Goal: Information Seeking & Learning: Learn about a topic

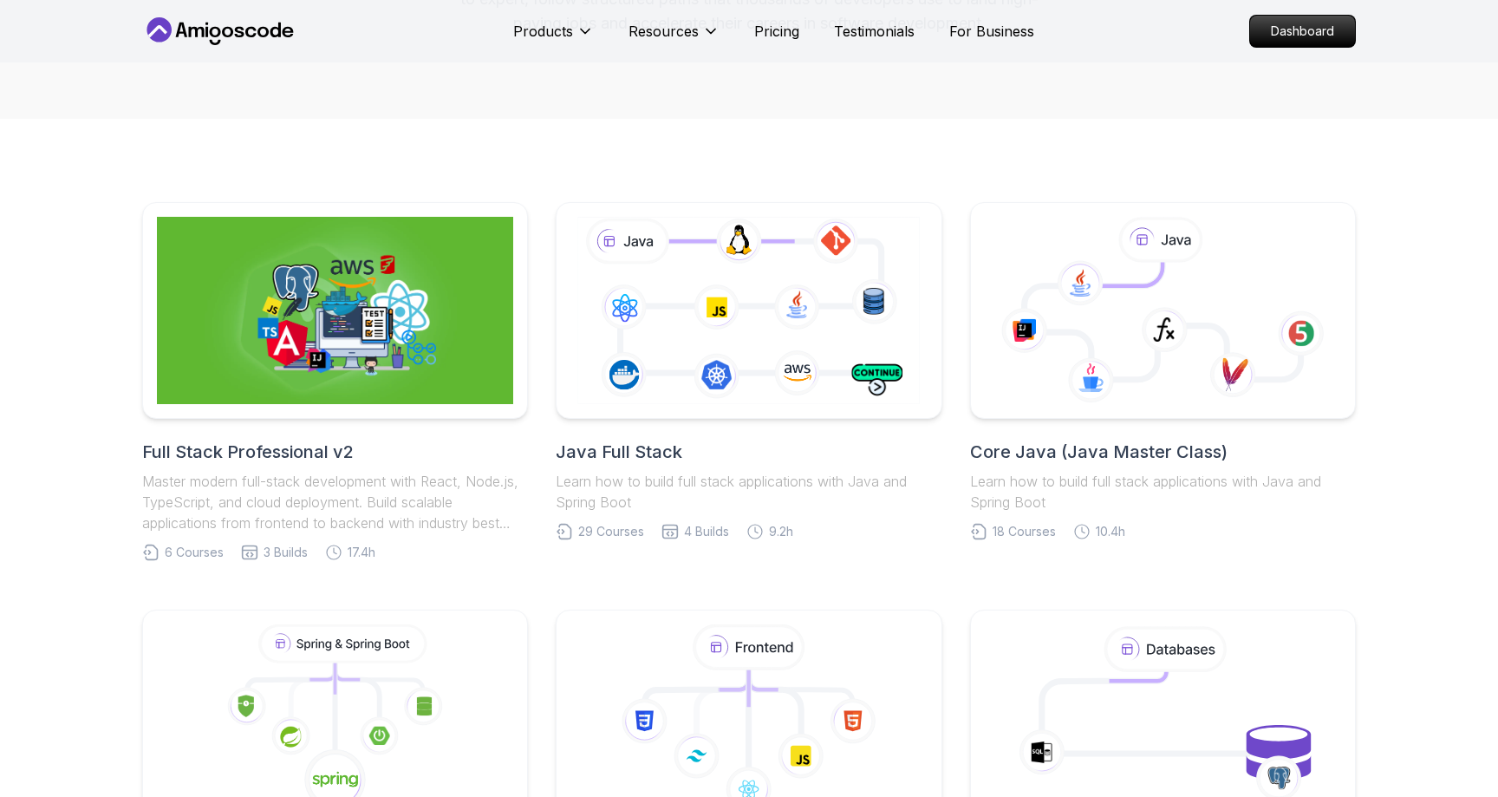
scroll to position [290, 0]
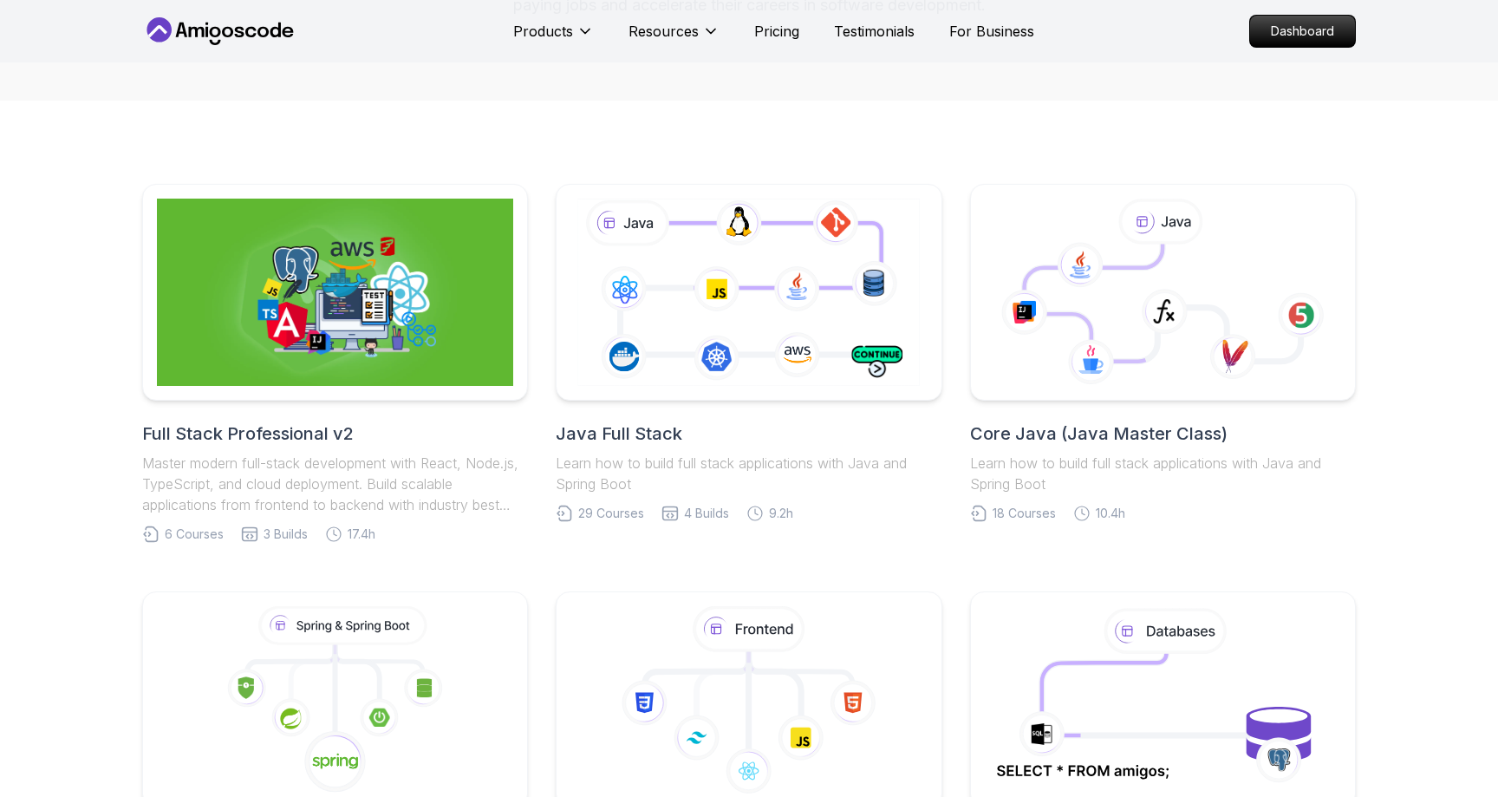
click at [203, 34] on icon at bounding box center [197, 32] width 16 height 10
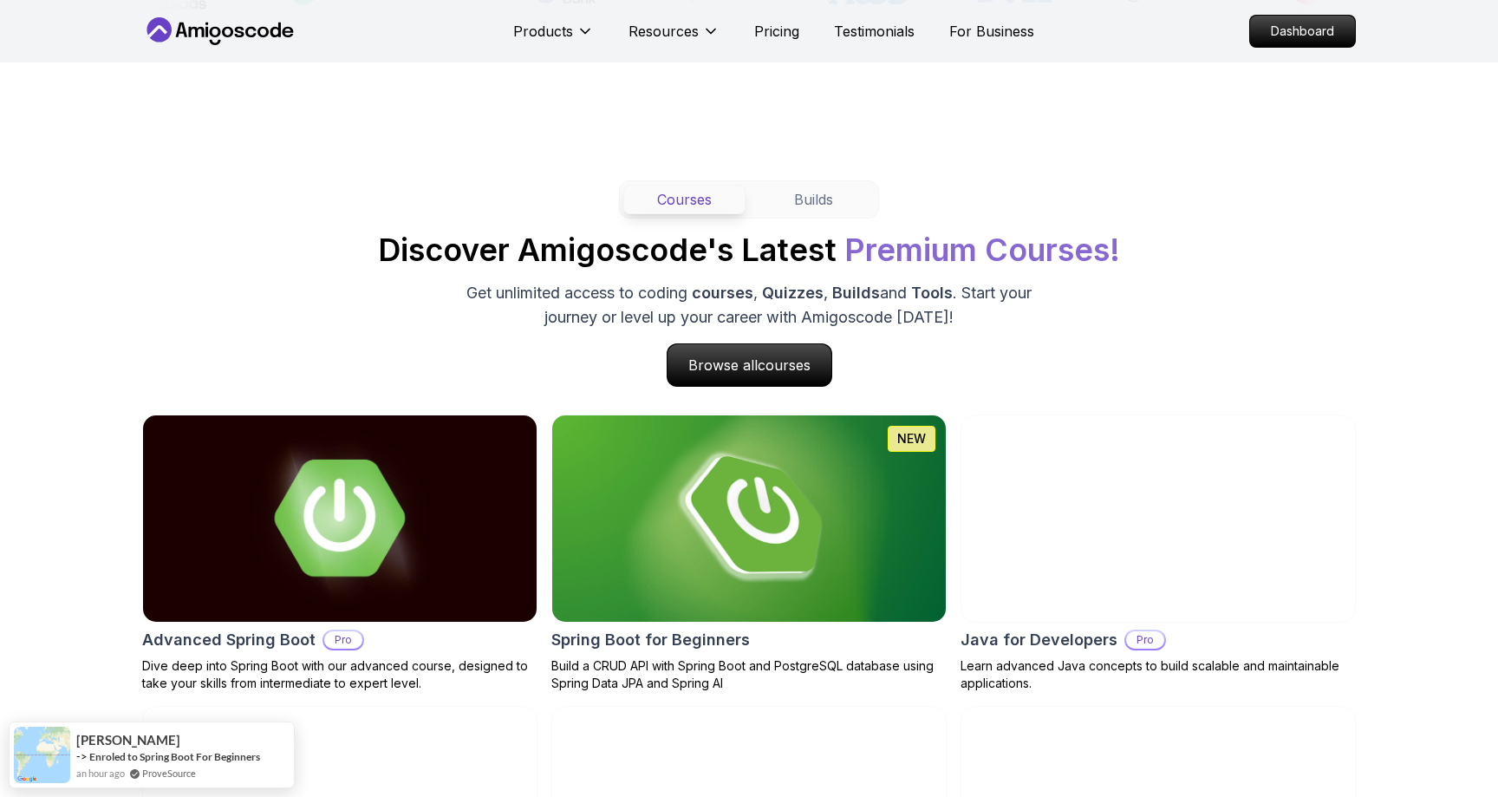
scroll to position [1503, 0]
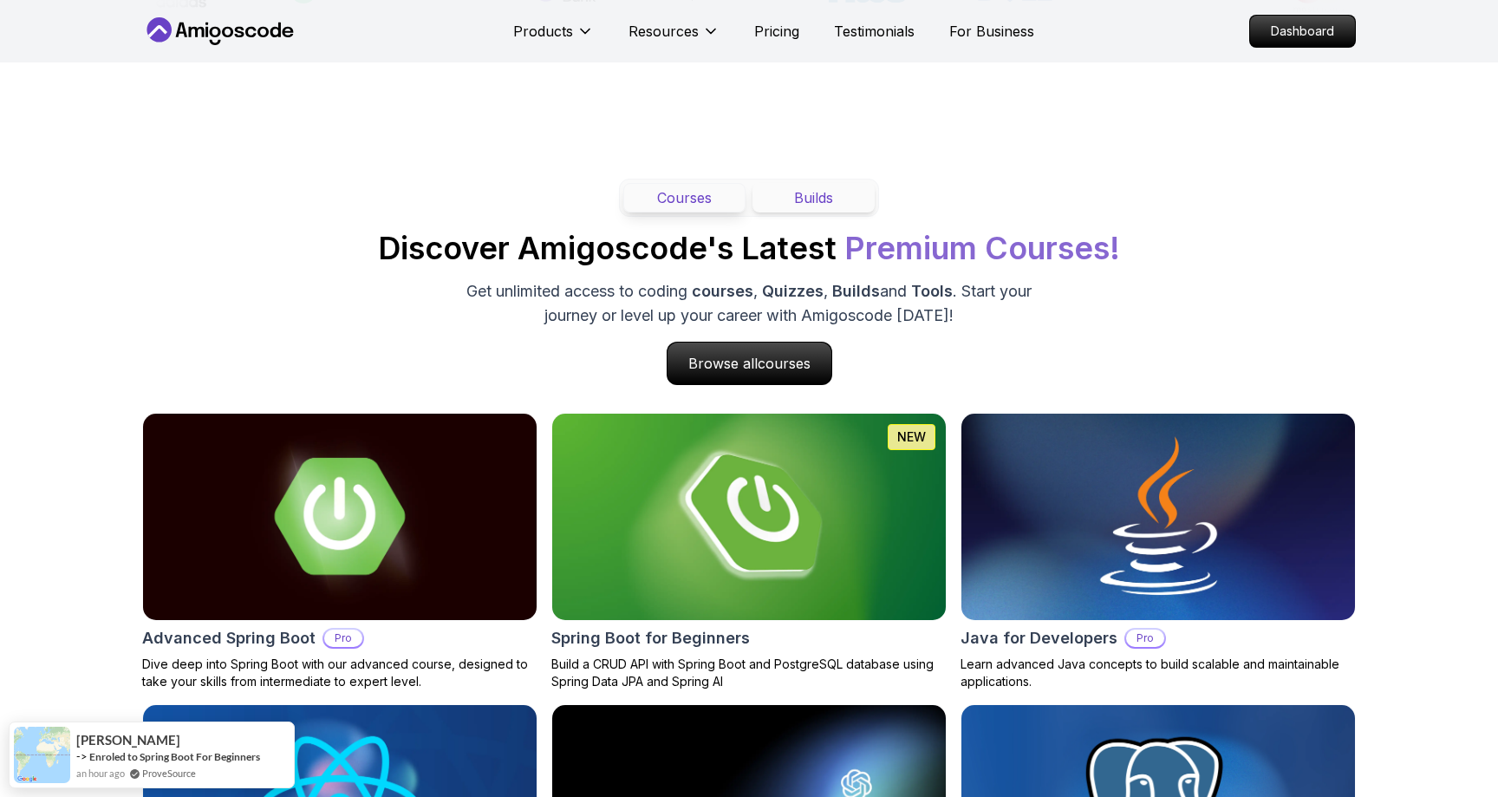
click at [829, 212] on button "Builds" at bounding box center [813, 197] width 122 height 29
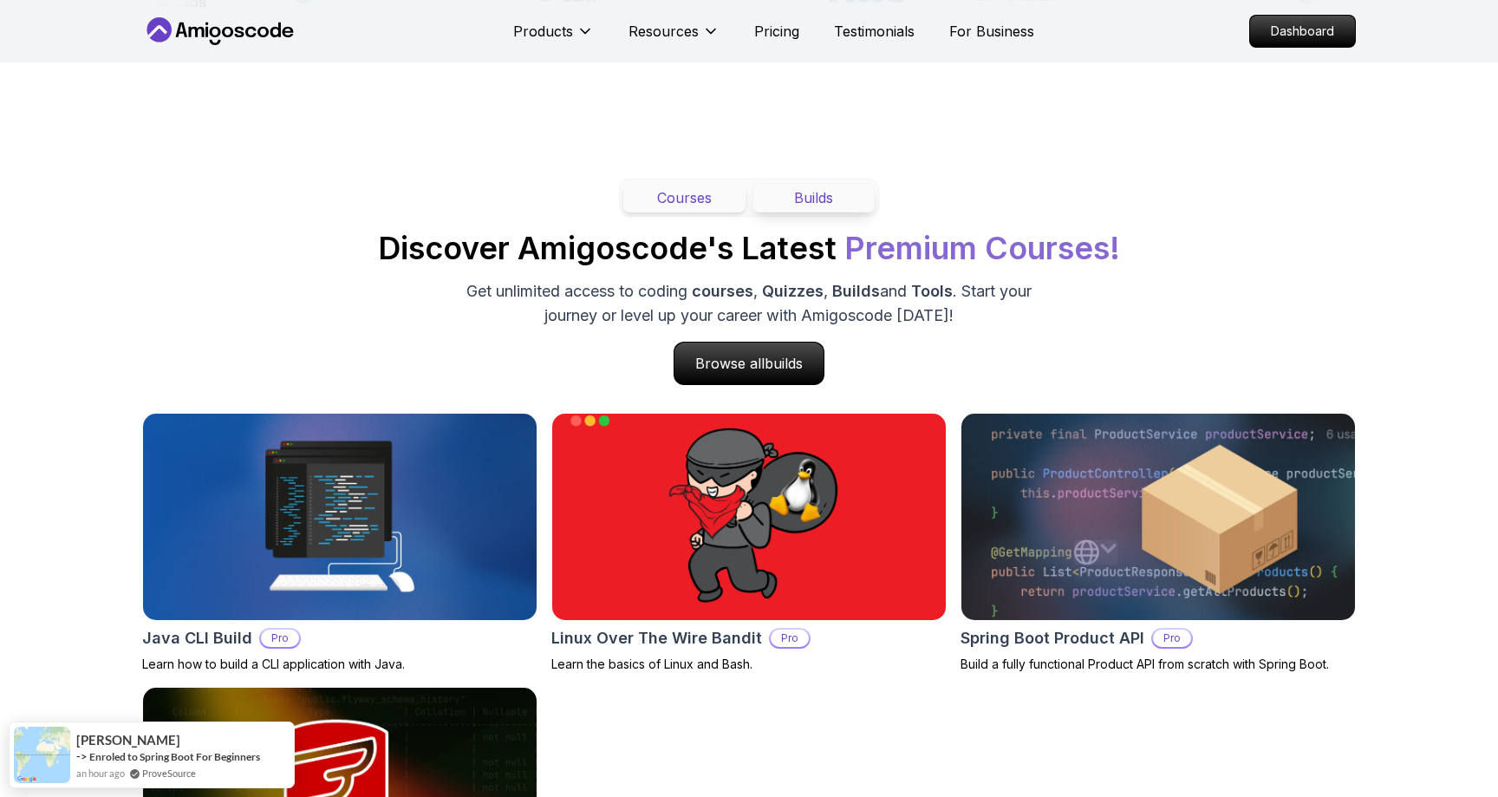
click at [690, 212] on button "Courses" at bounding box center [684, 197] width 122 height 29
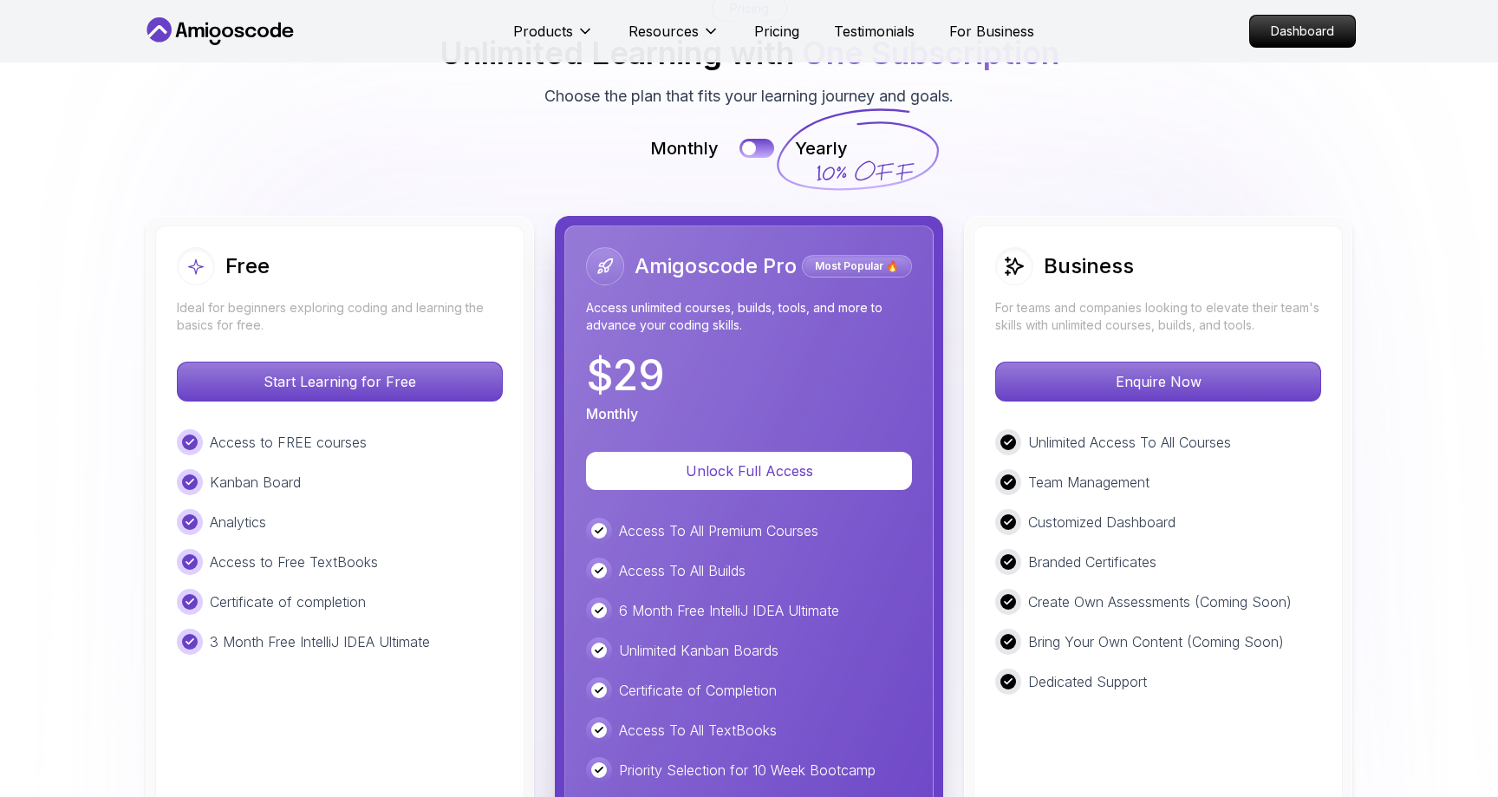
scroll to position [3919, 0]
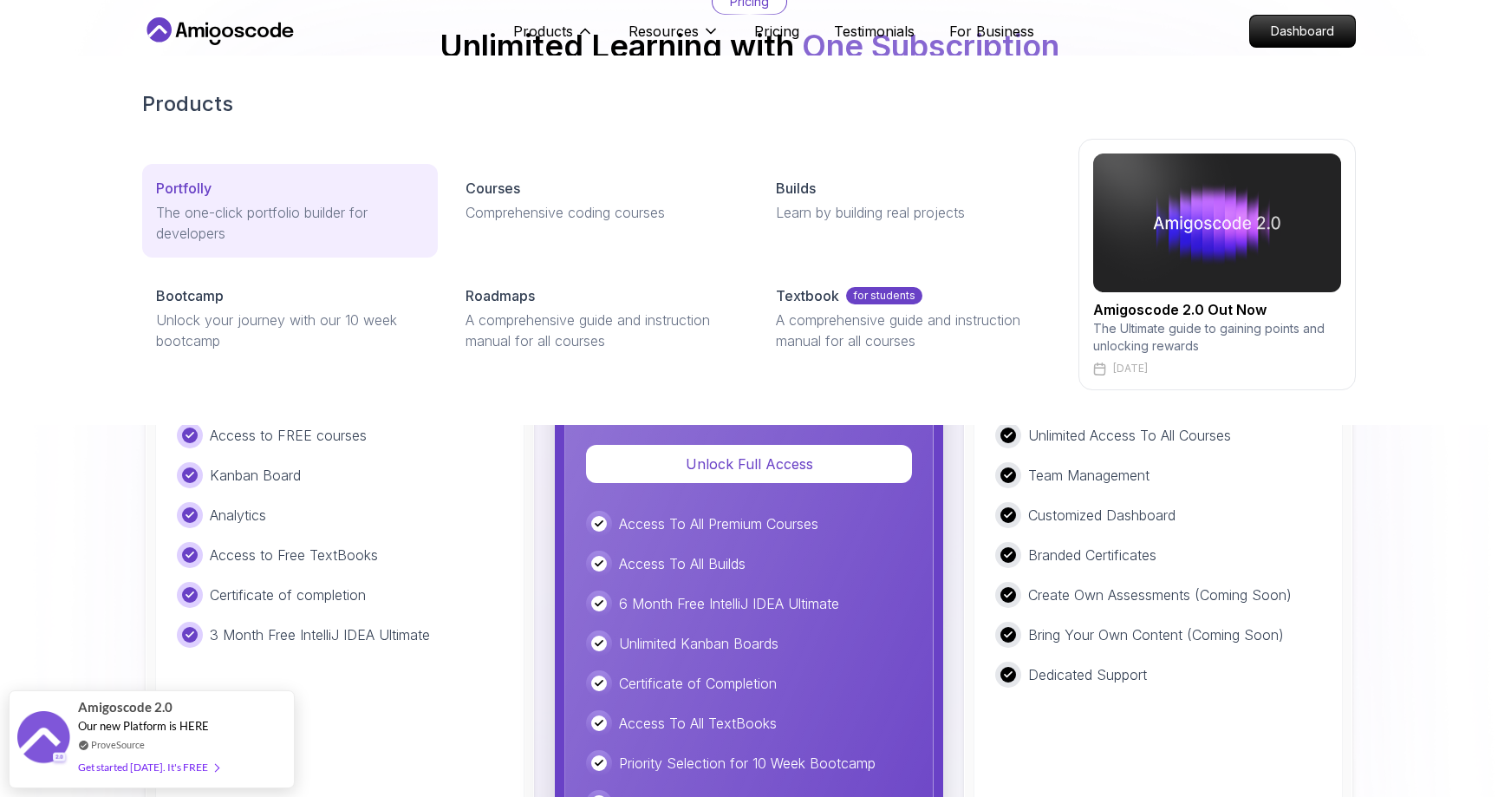
click at [334, 201] on link "Portfolly The one-click portfolio builder for developers" at bounding box center [290, 211] width 296 height 94
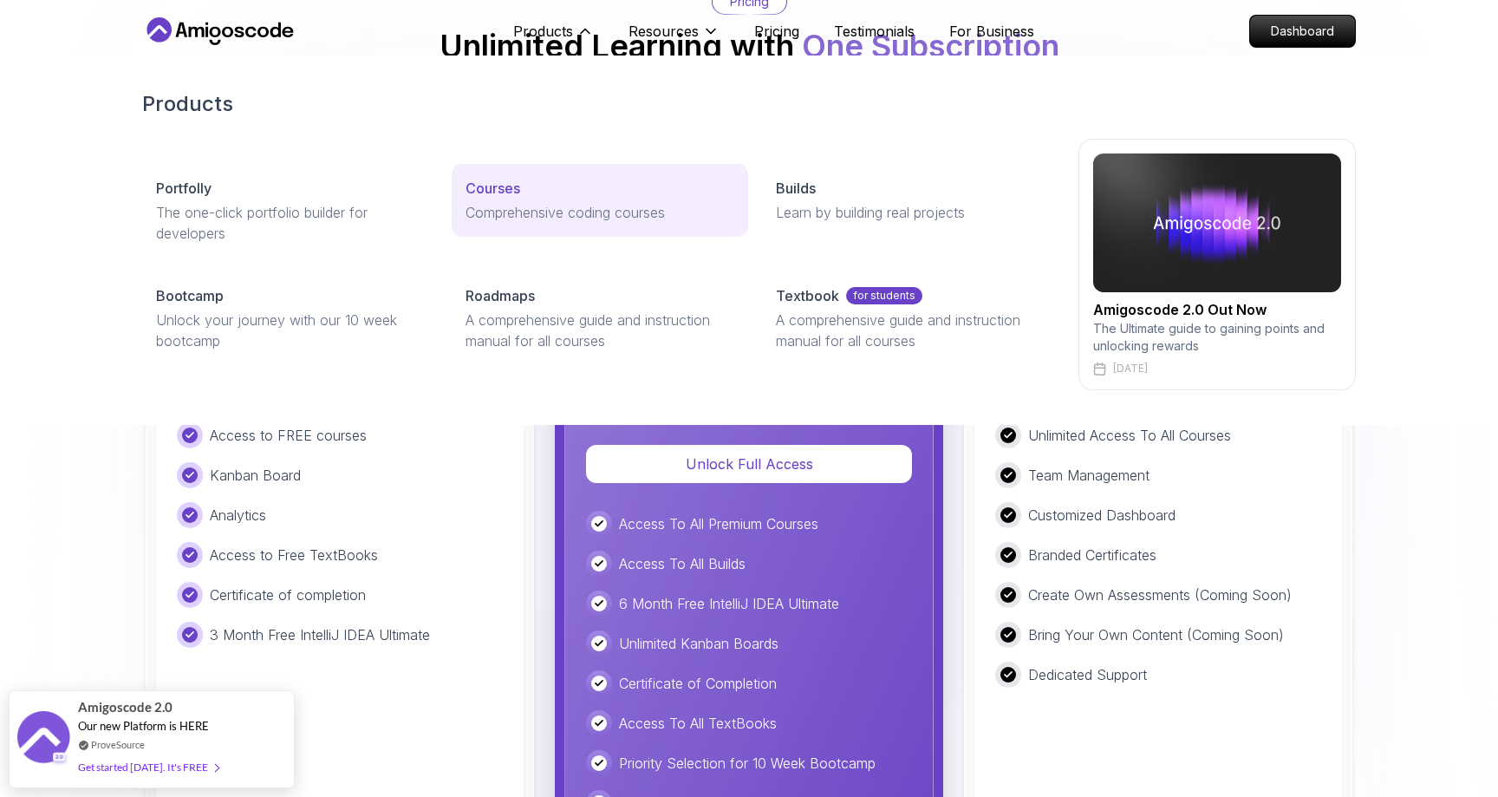
click at [589, 198] on div "Courses" at bounding box center [600, 188] width 268 height 21
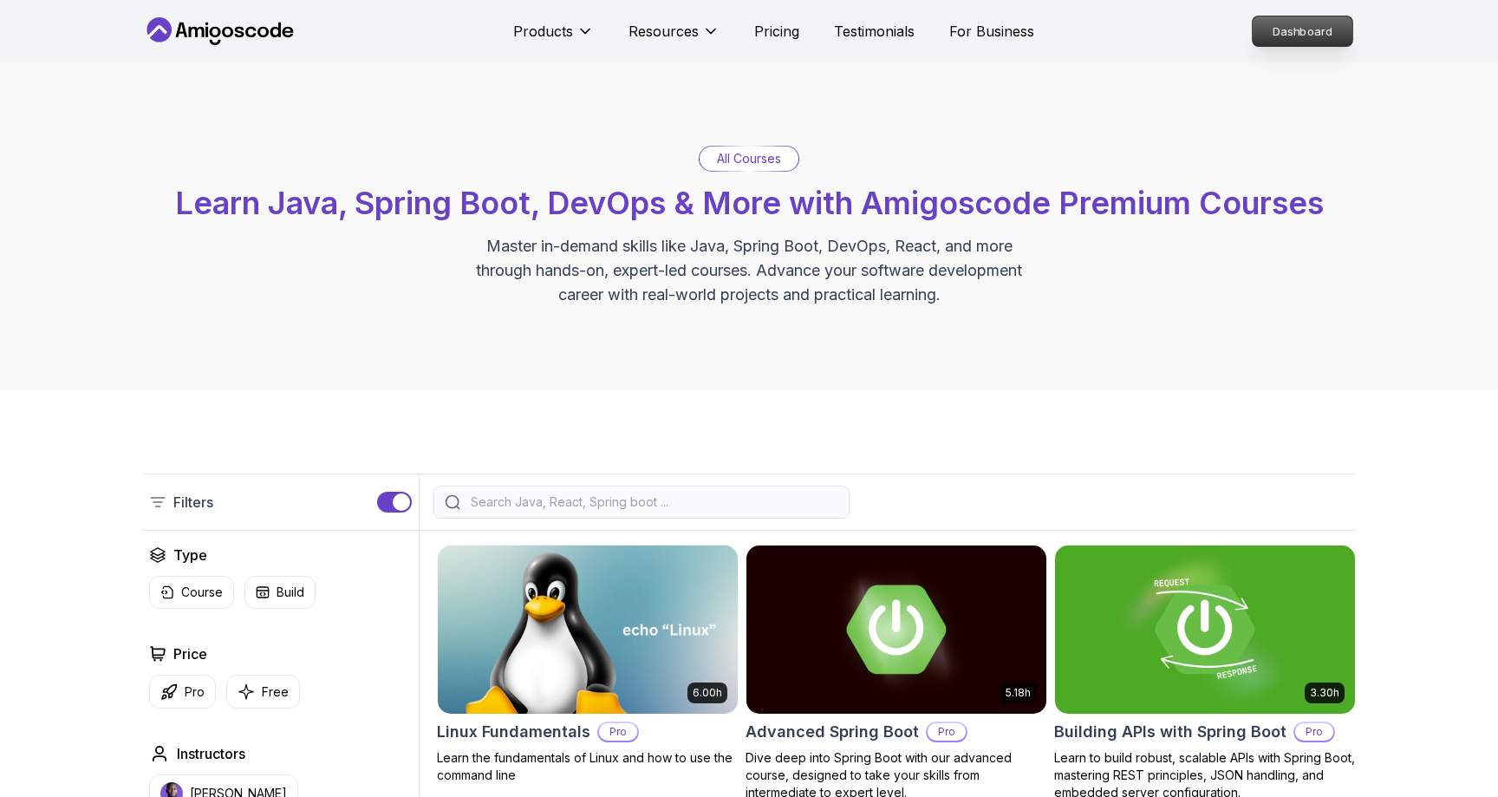
click at [1293, 27] on p "Dashboard" at bounding box center [1303, 30] width 100 height 29
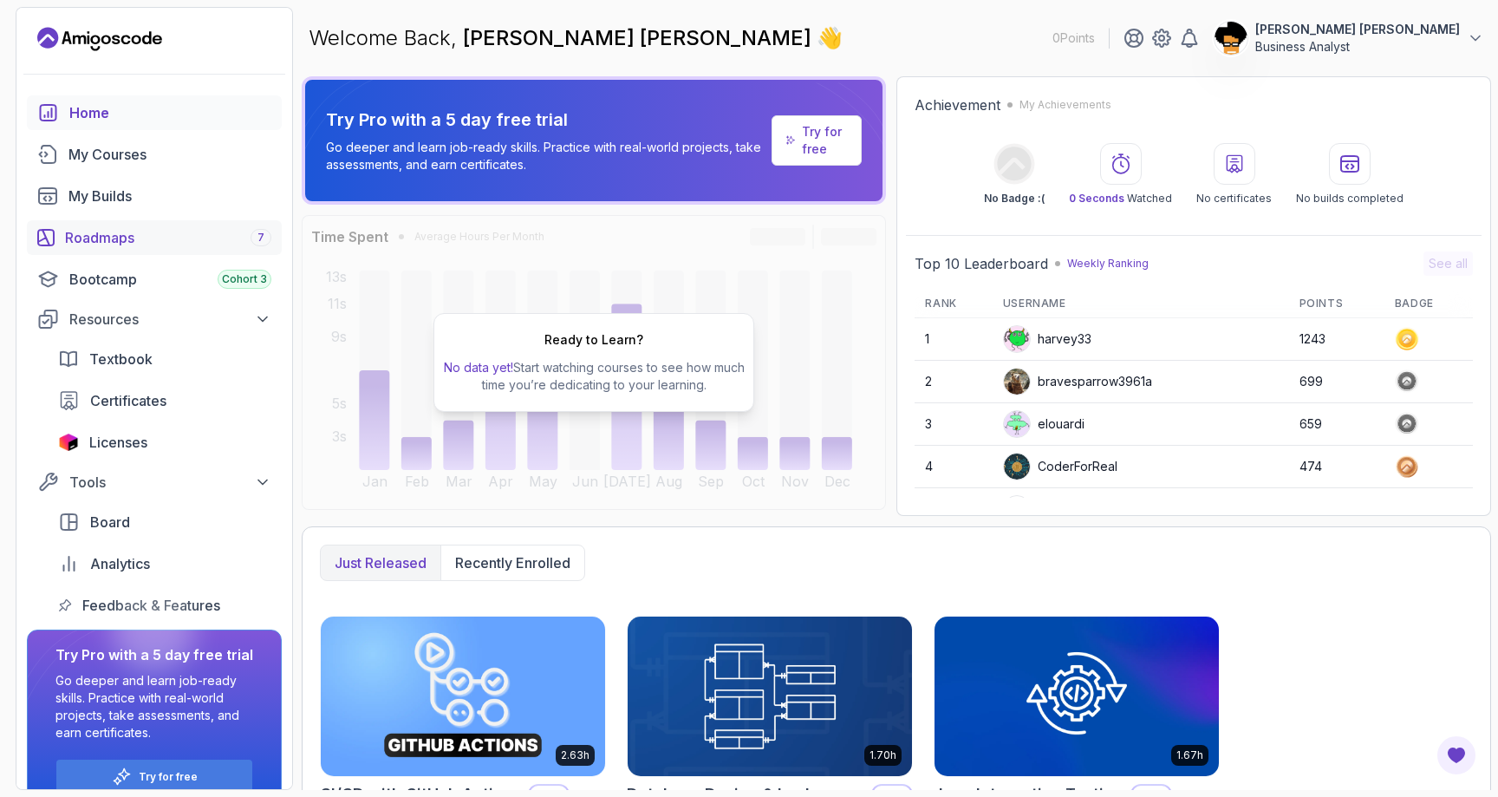
click at [193, 233] on div "Roadmaps 7" at bounding box center [168, 237] width 206 height 21
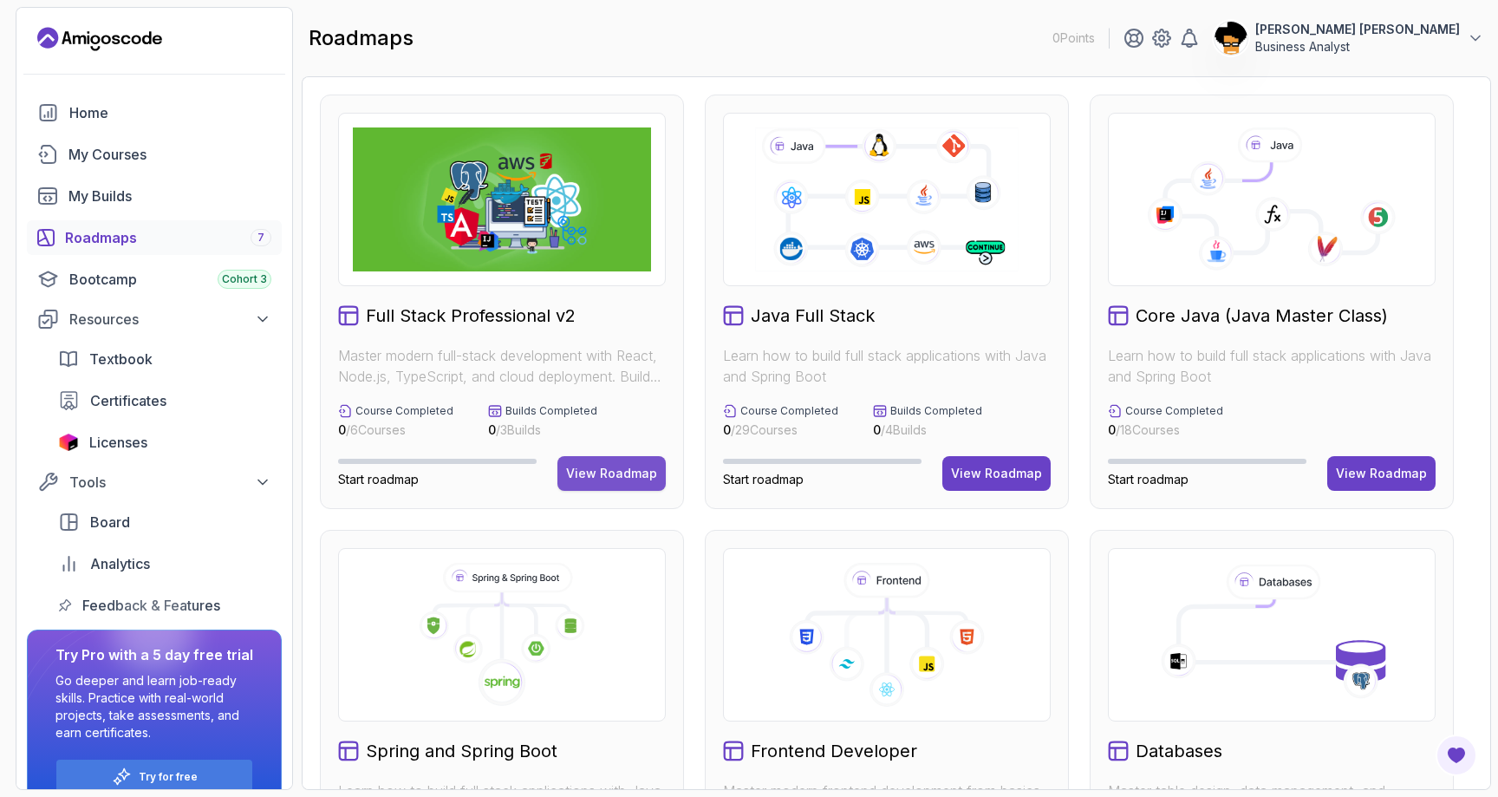
click at [640, 475] on div "View Roadmap" at bounding box center [611, 473] width 91 height 17
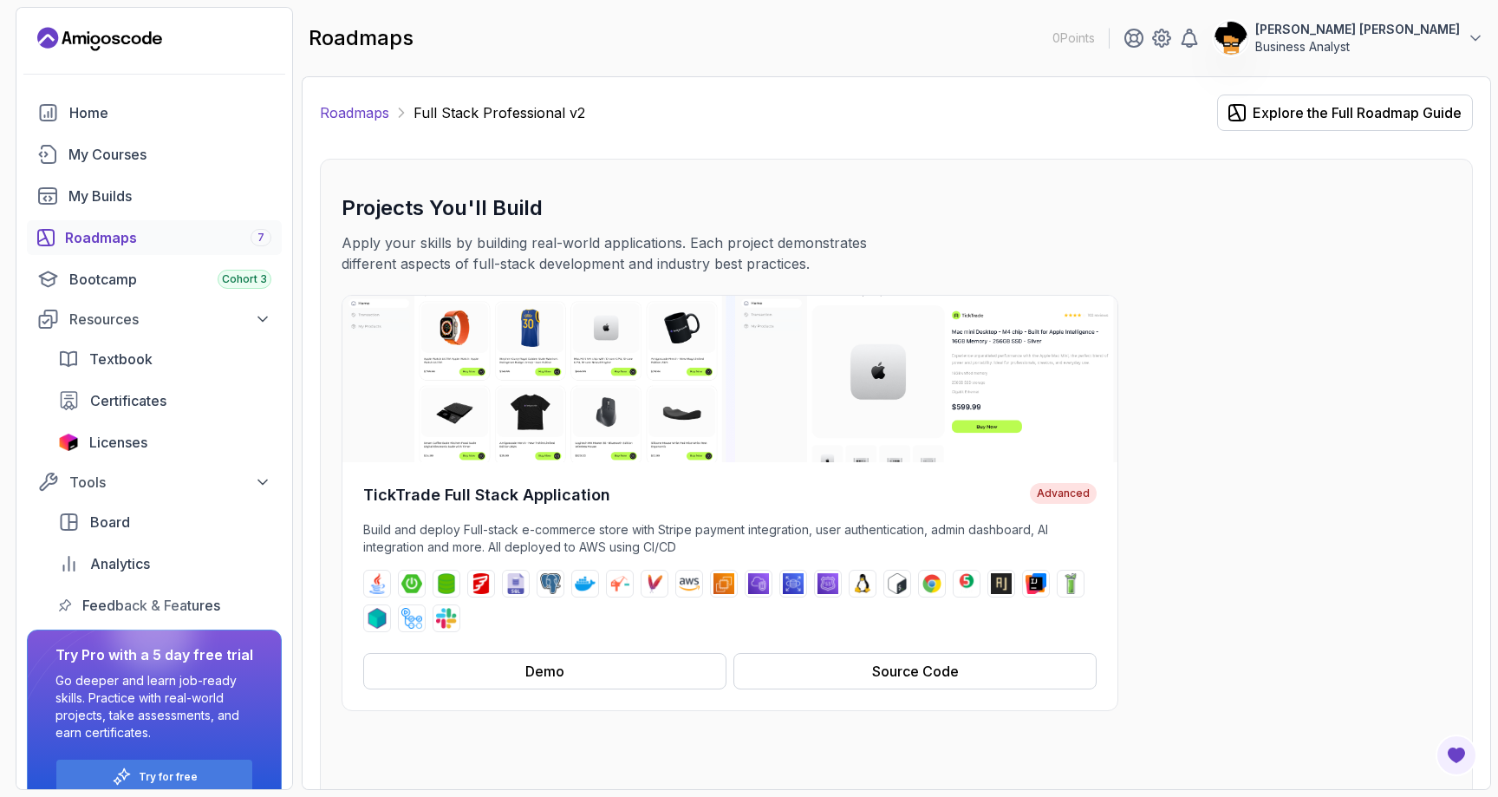
click at [350, 114] on link "Roadmaps" at bounding box center [354, 112] width 69 height 21
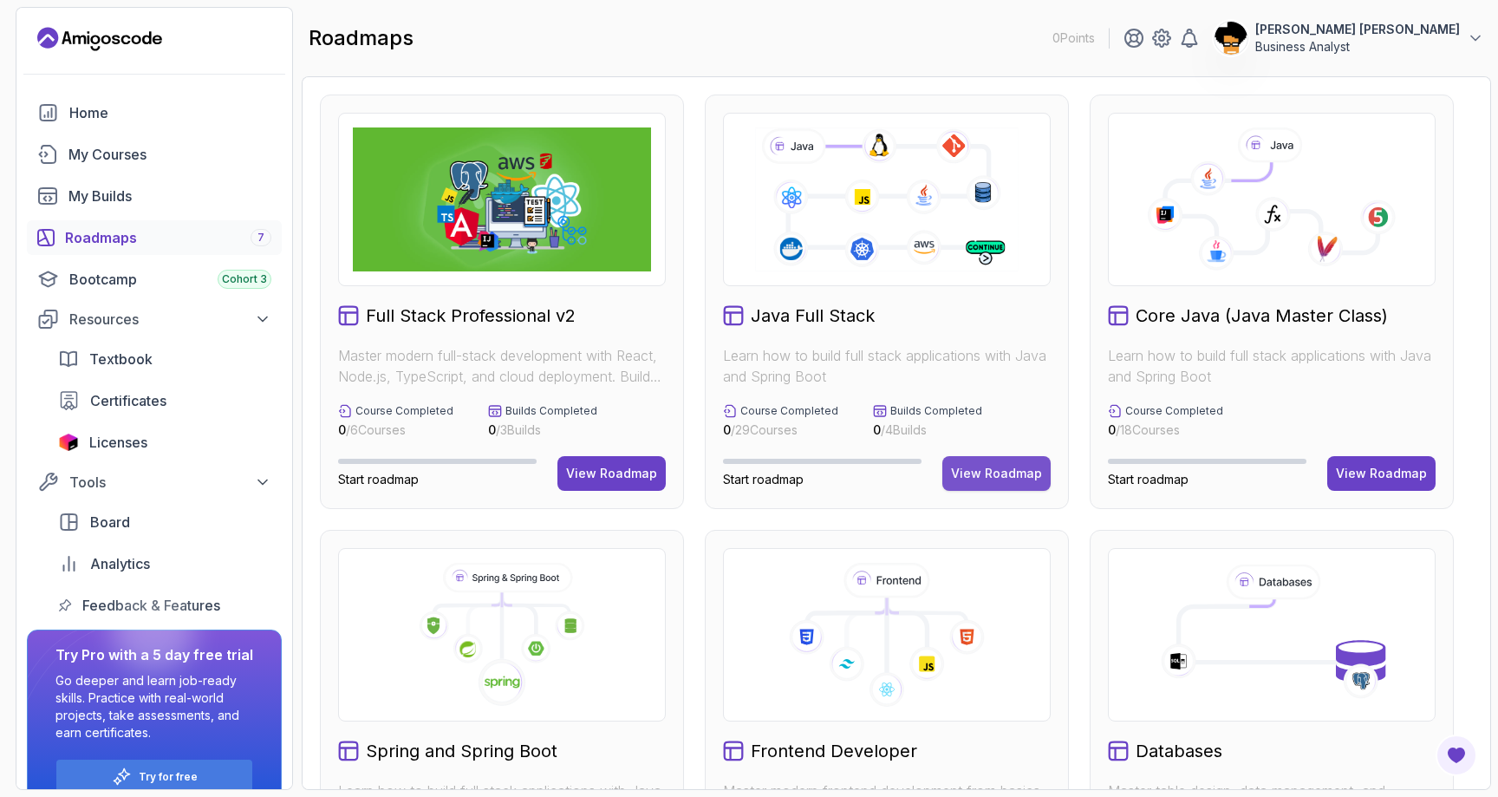
click at [987, 479] on div "View Roadmap" at bounding box center [996, 473] width 91 height 17
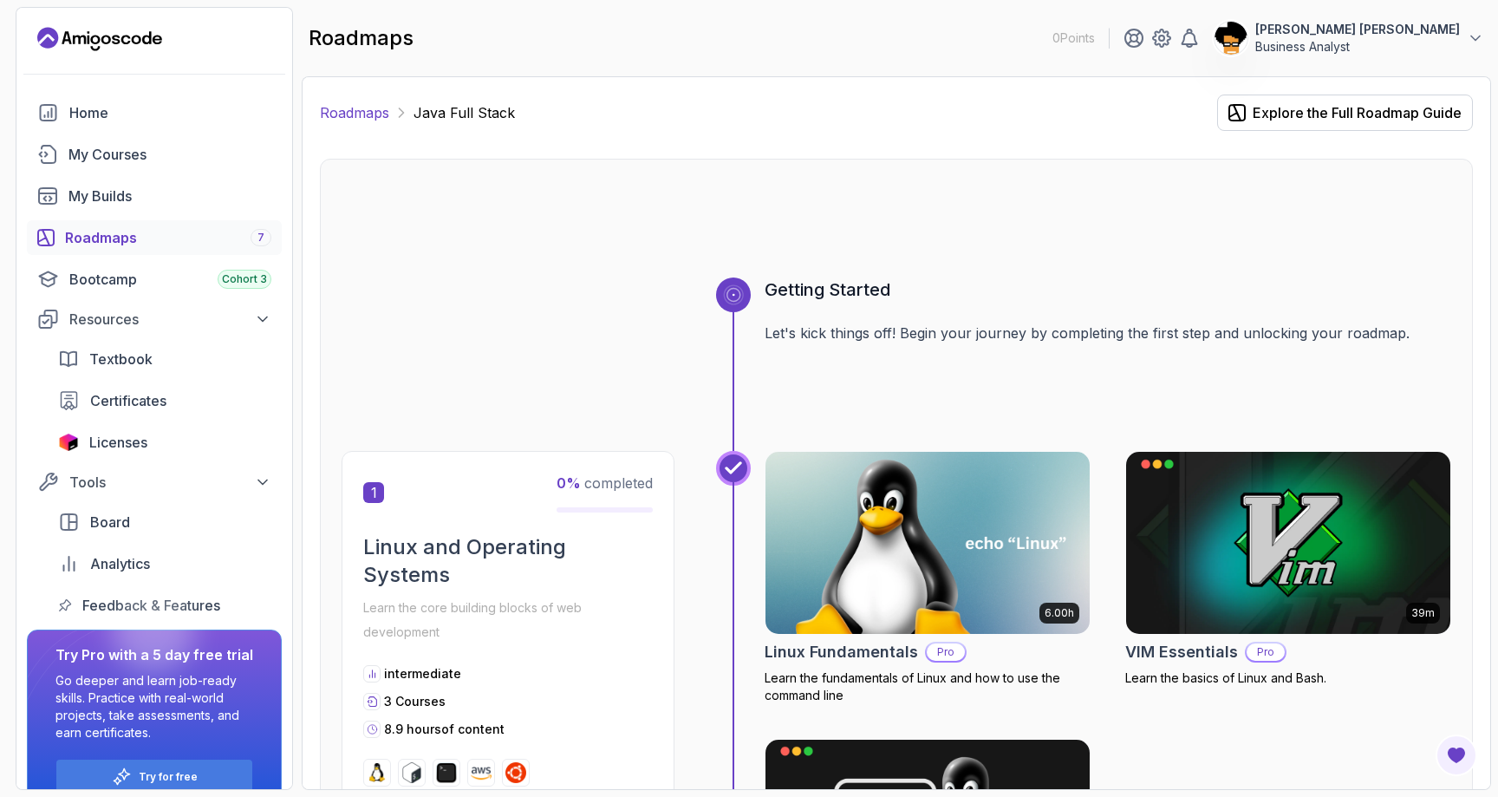
click at [366, 116] on link "Roadmaps" at bounding box center [354, 112] width 69 height 21
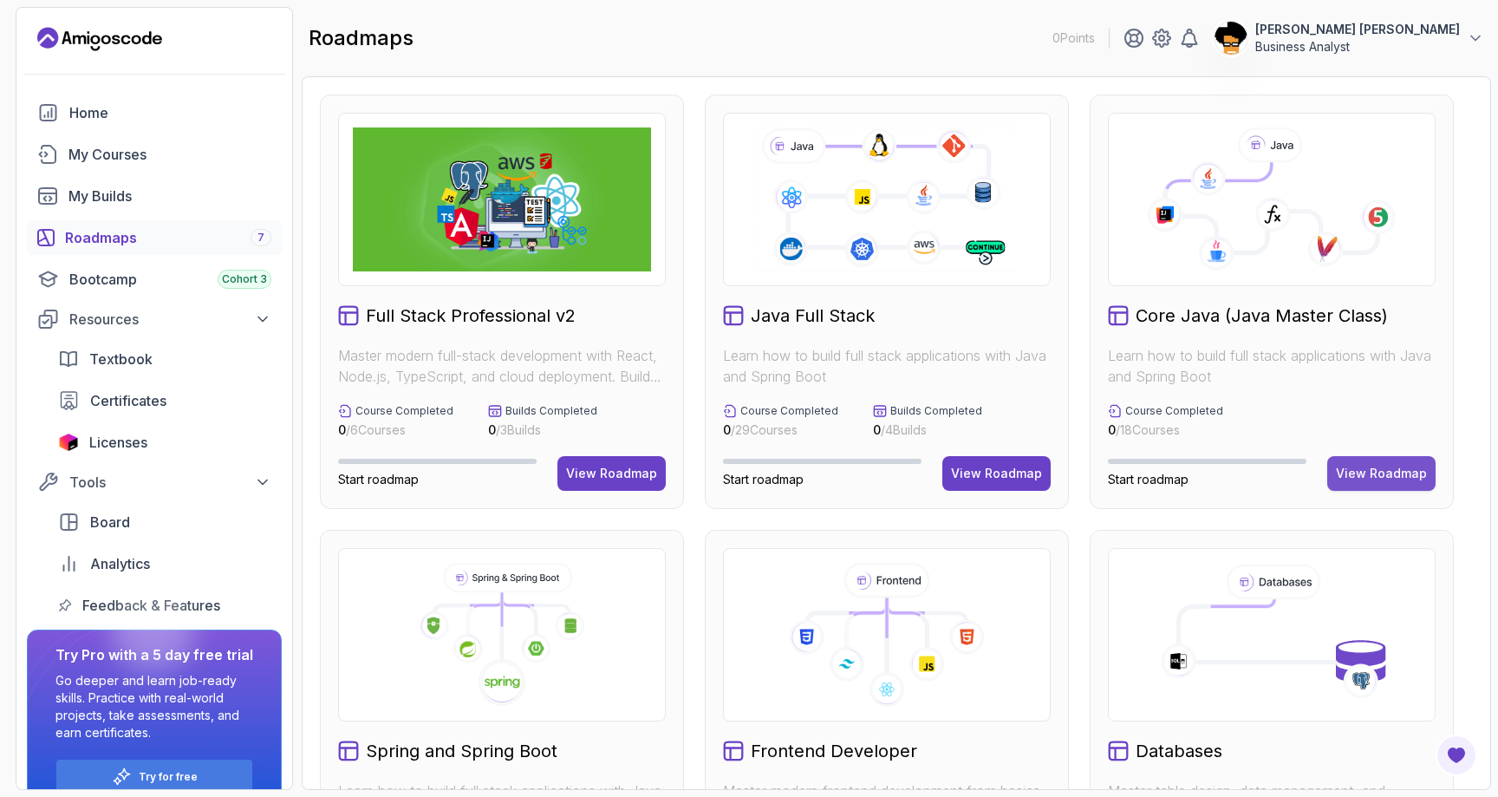
click at [1370, 471] on div "View Roadmap" at bounding box center [1381, 473] width 91 height 17
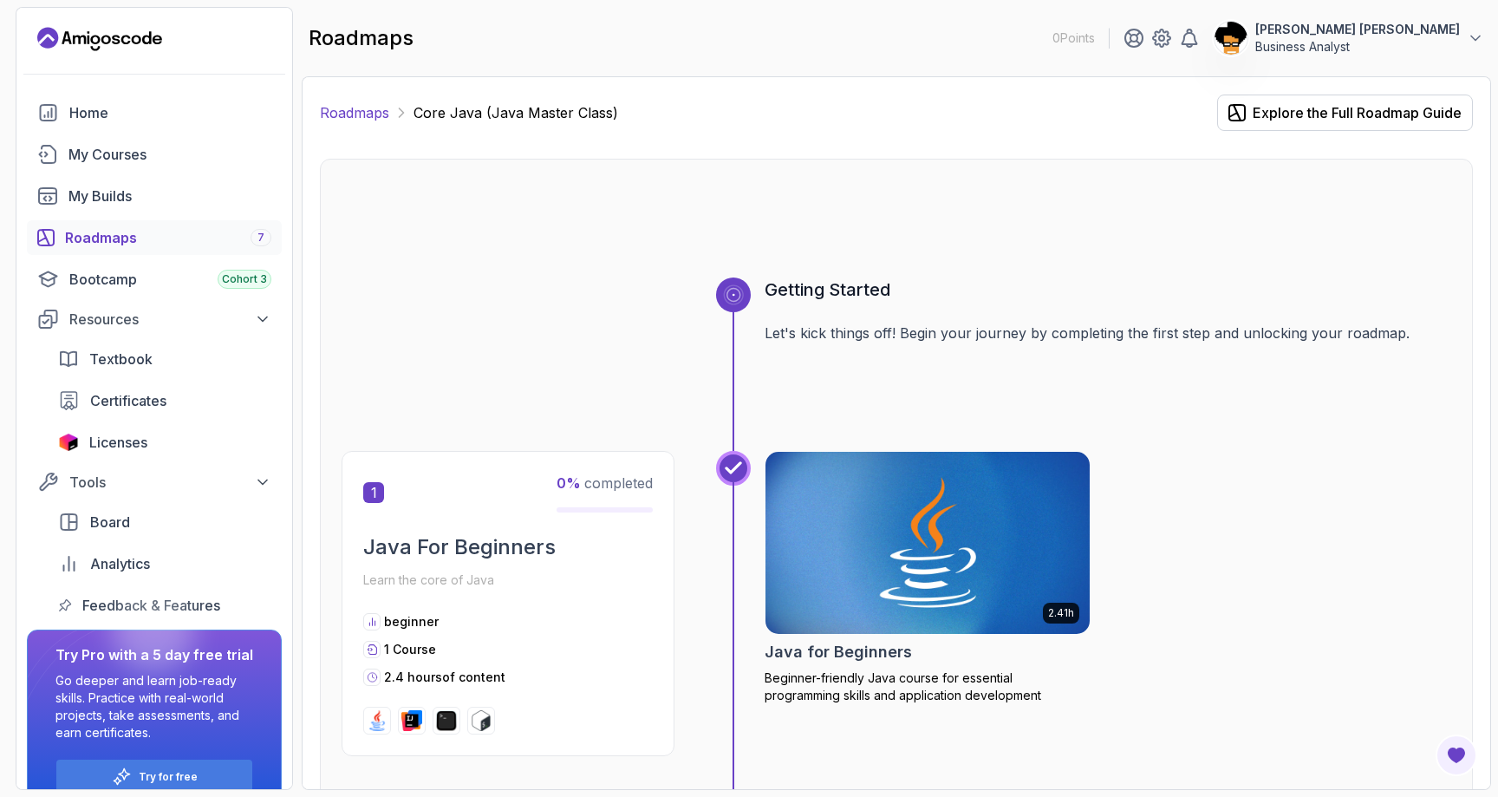
click at [359, 110] on link "Roadmaps" at bounding box center [354, 112] width 69 height 21
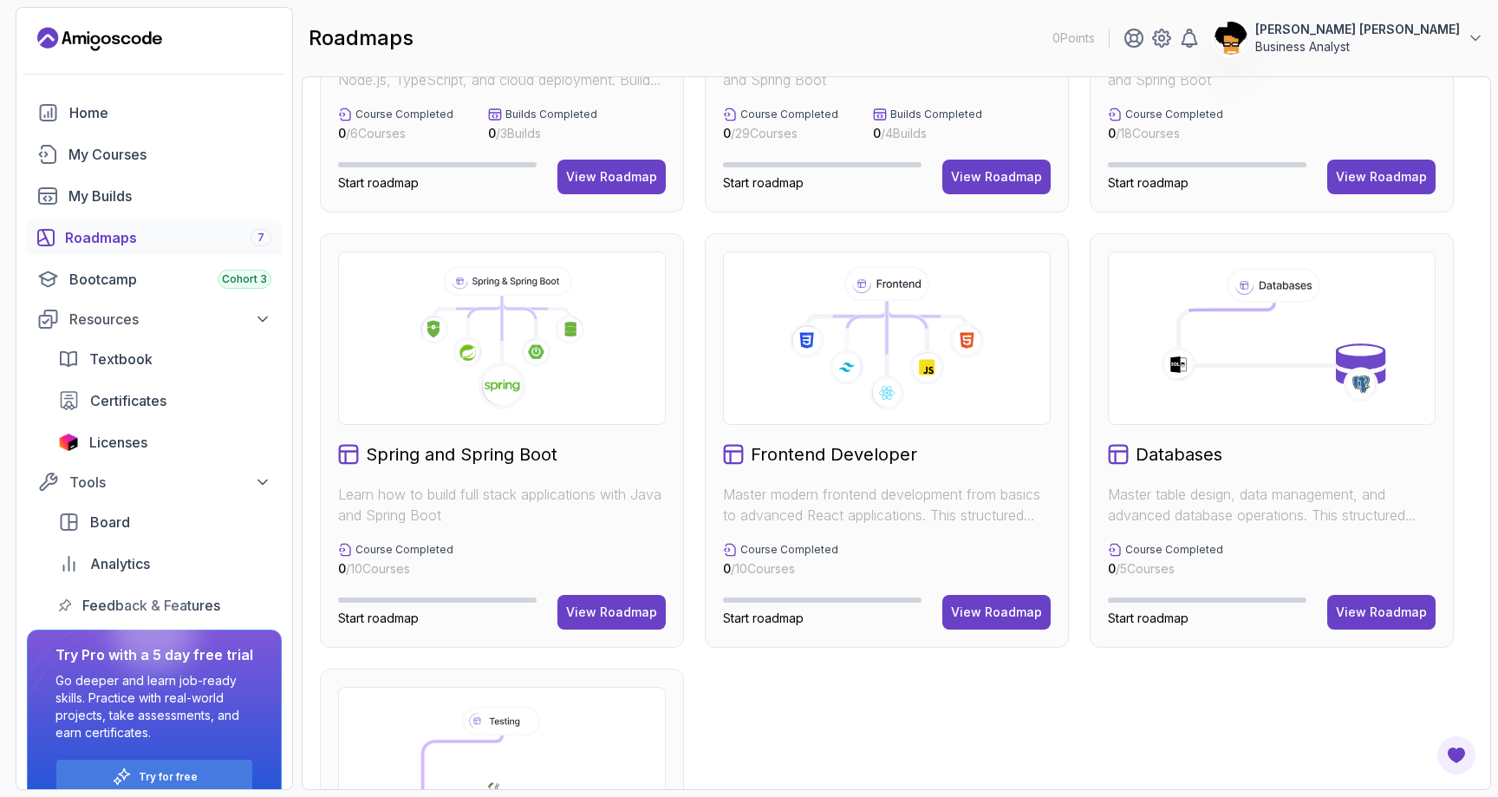
scroll to position [299, 0]
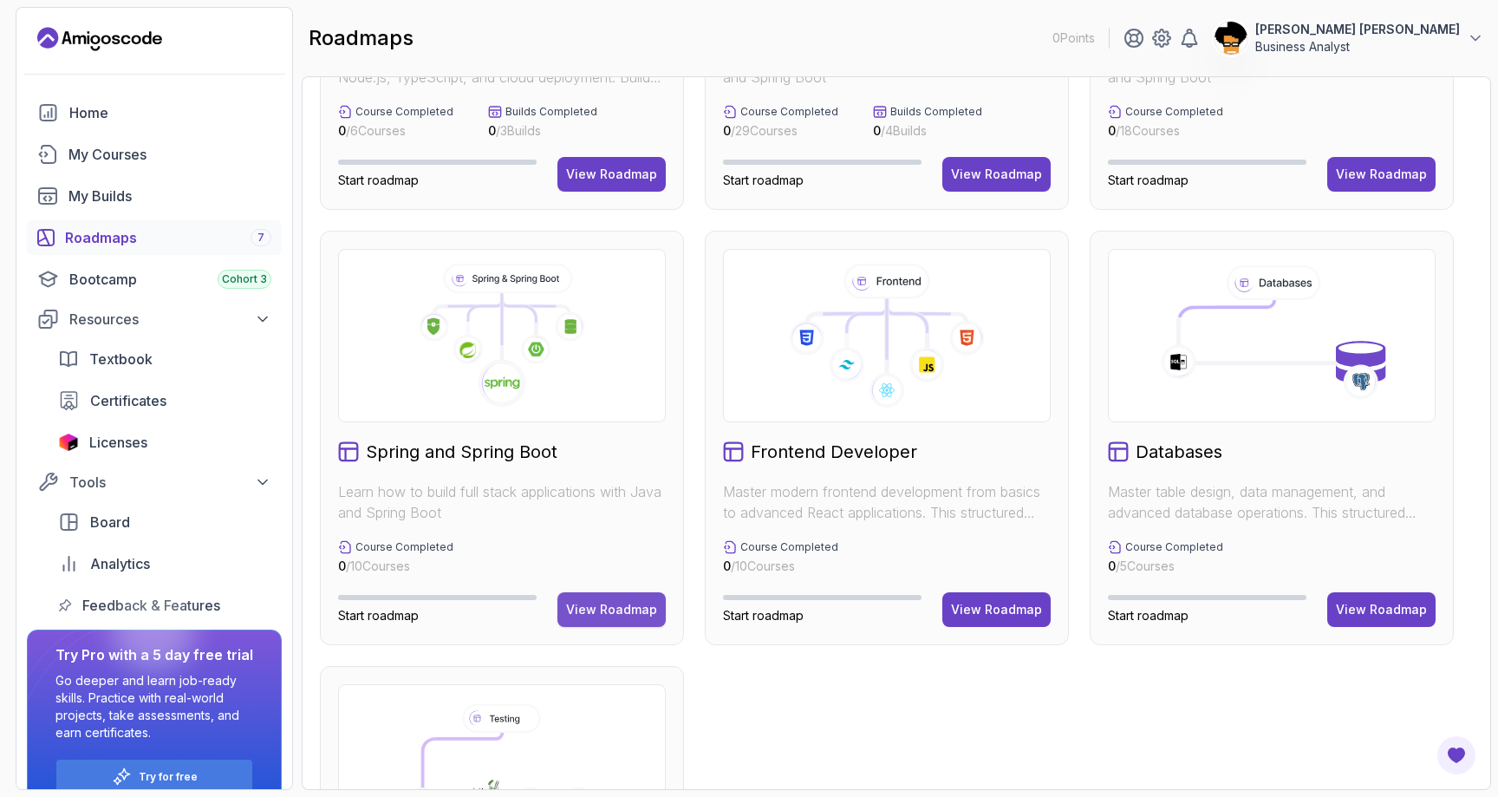
click at [646, 611] on div "View Roadmap" at bounding box center [611, 609] width 91 height 17
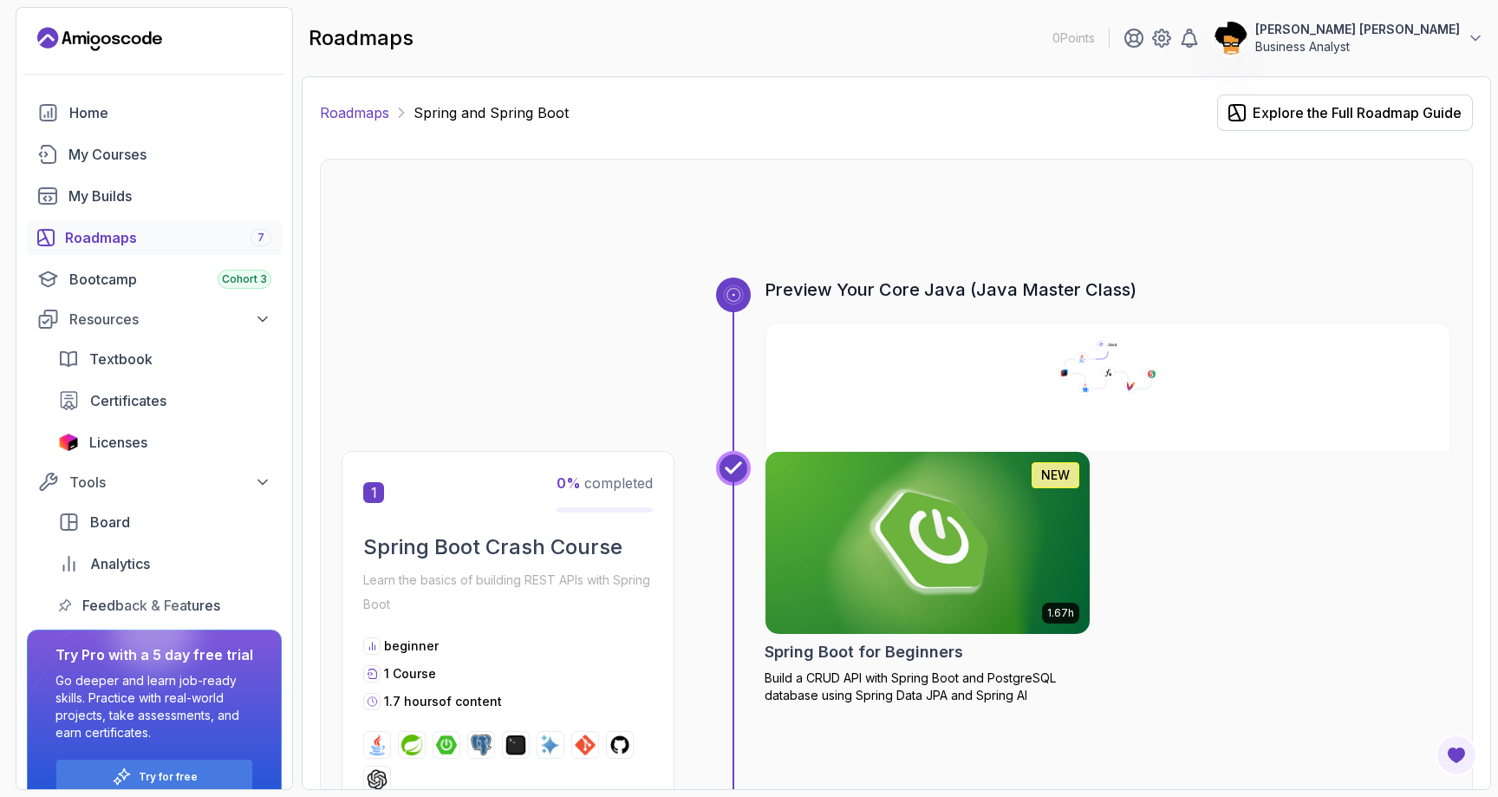
click at [379, 116] on link "Roadmaps" at bounding box center [354, 112] width 69 height 21
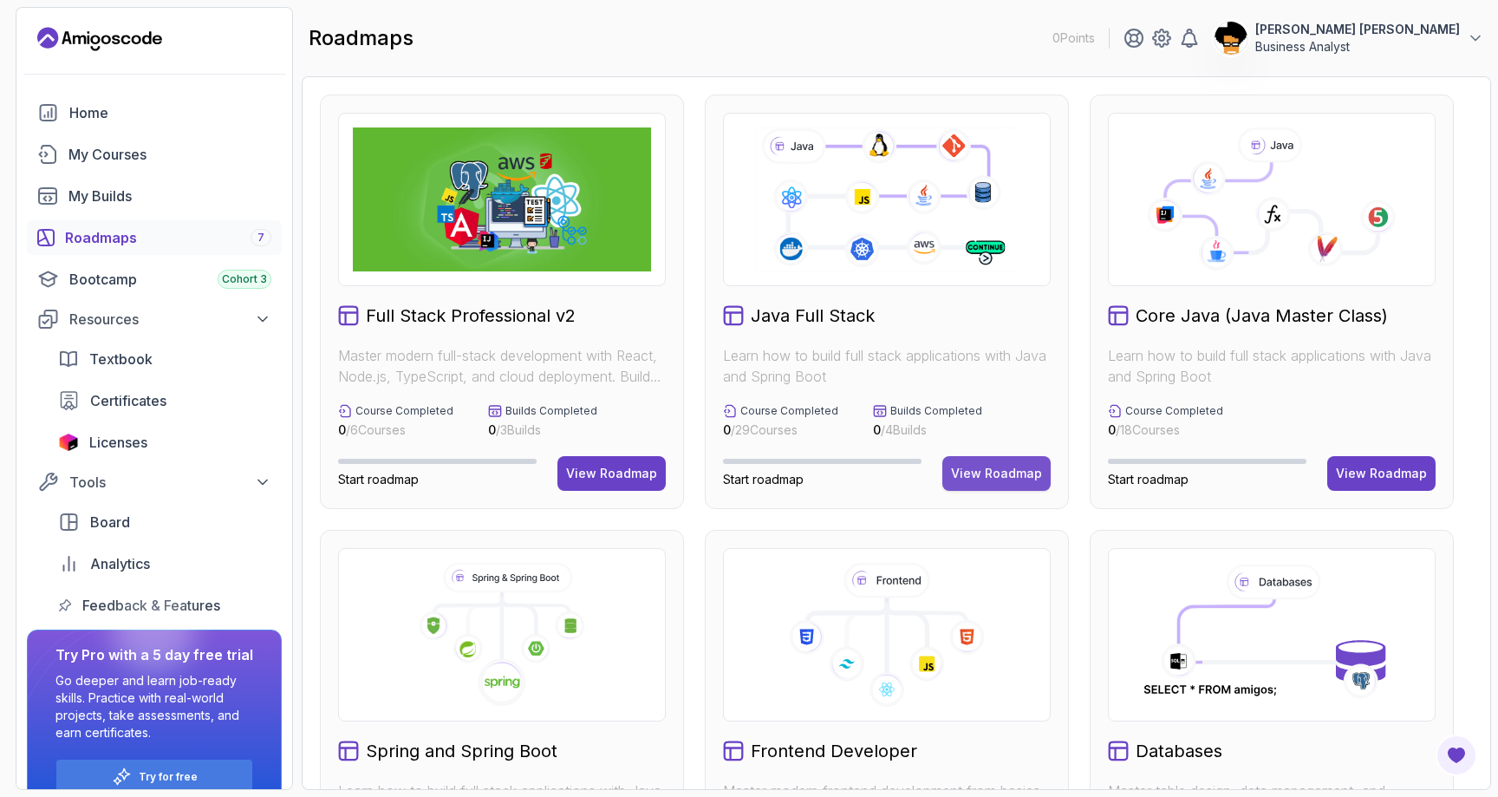
click at [1018, 476] on div "View Roadmap" at bounding box center [996, 473] width 91 height 17
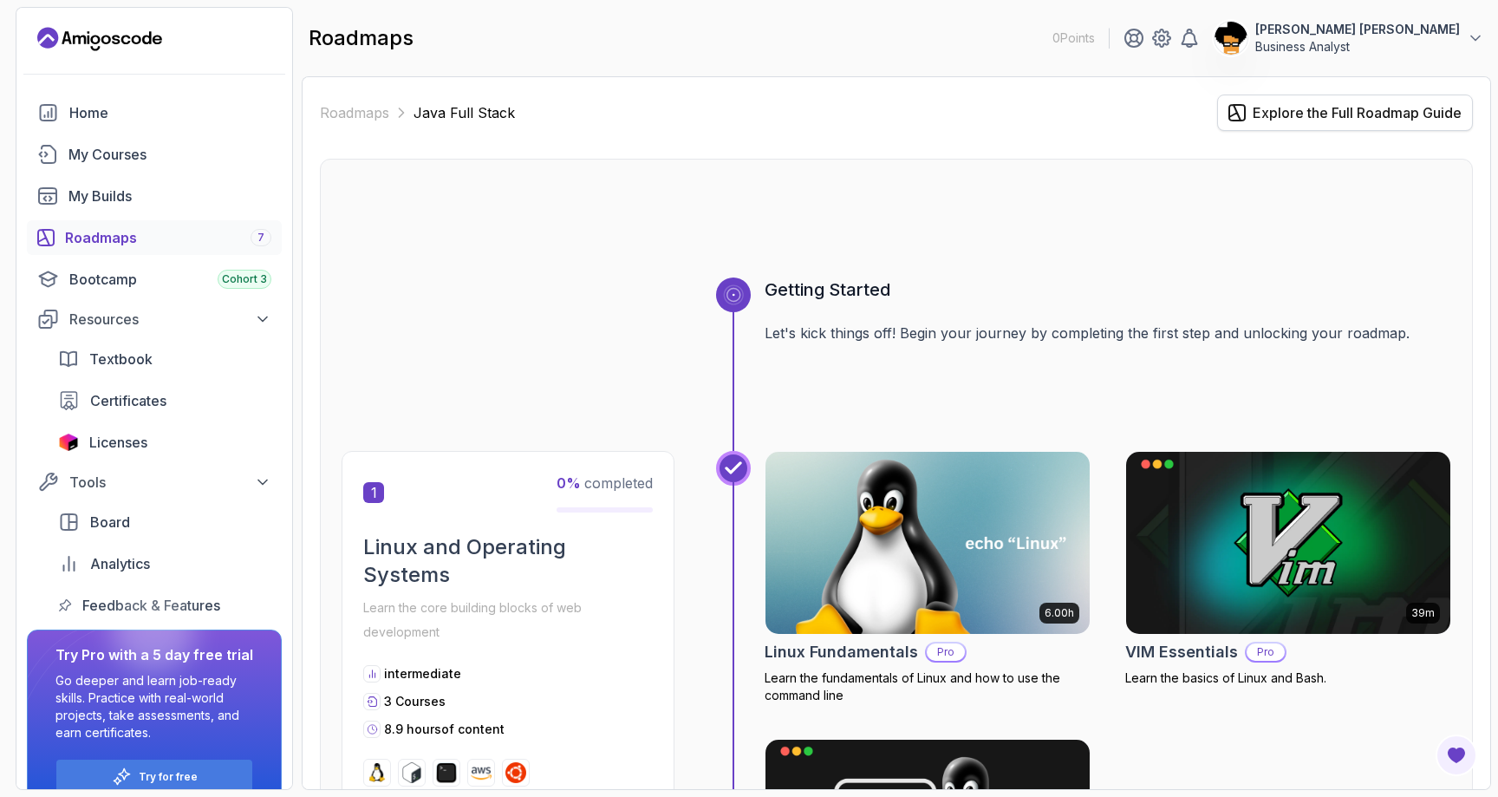
click at [1391, 109] on div "Explore the Full Roadmap Guide" at bounding box center [1357, 112] width 209 height 21
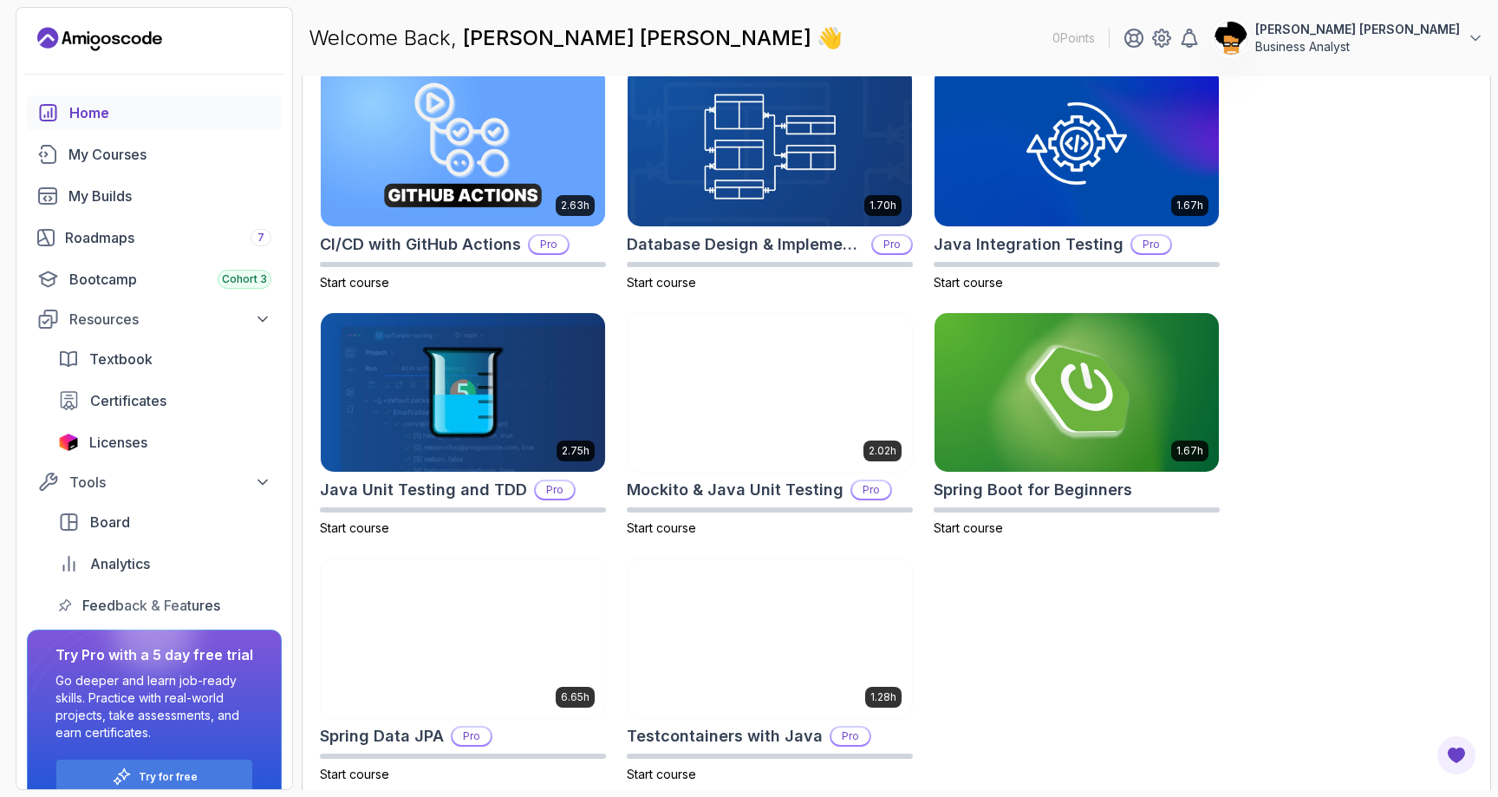
scroll to position [552, 0]
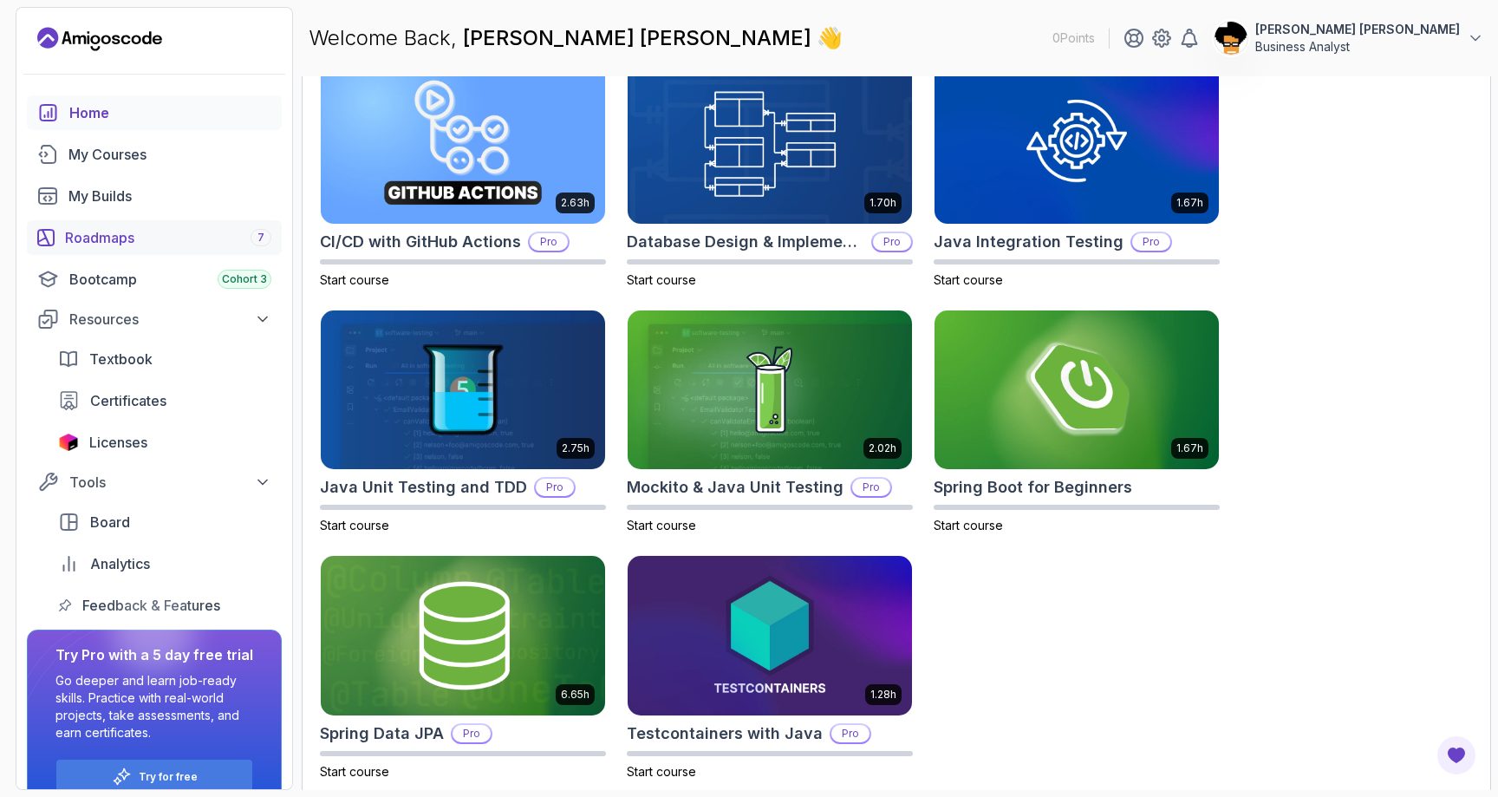
click at [199, 225] on link "Roadmaps 7" at bounding box center [154, 237] width 255 height 35
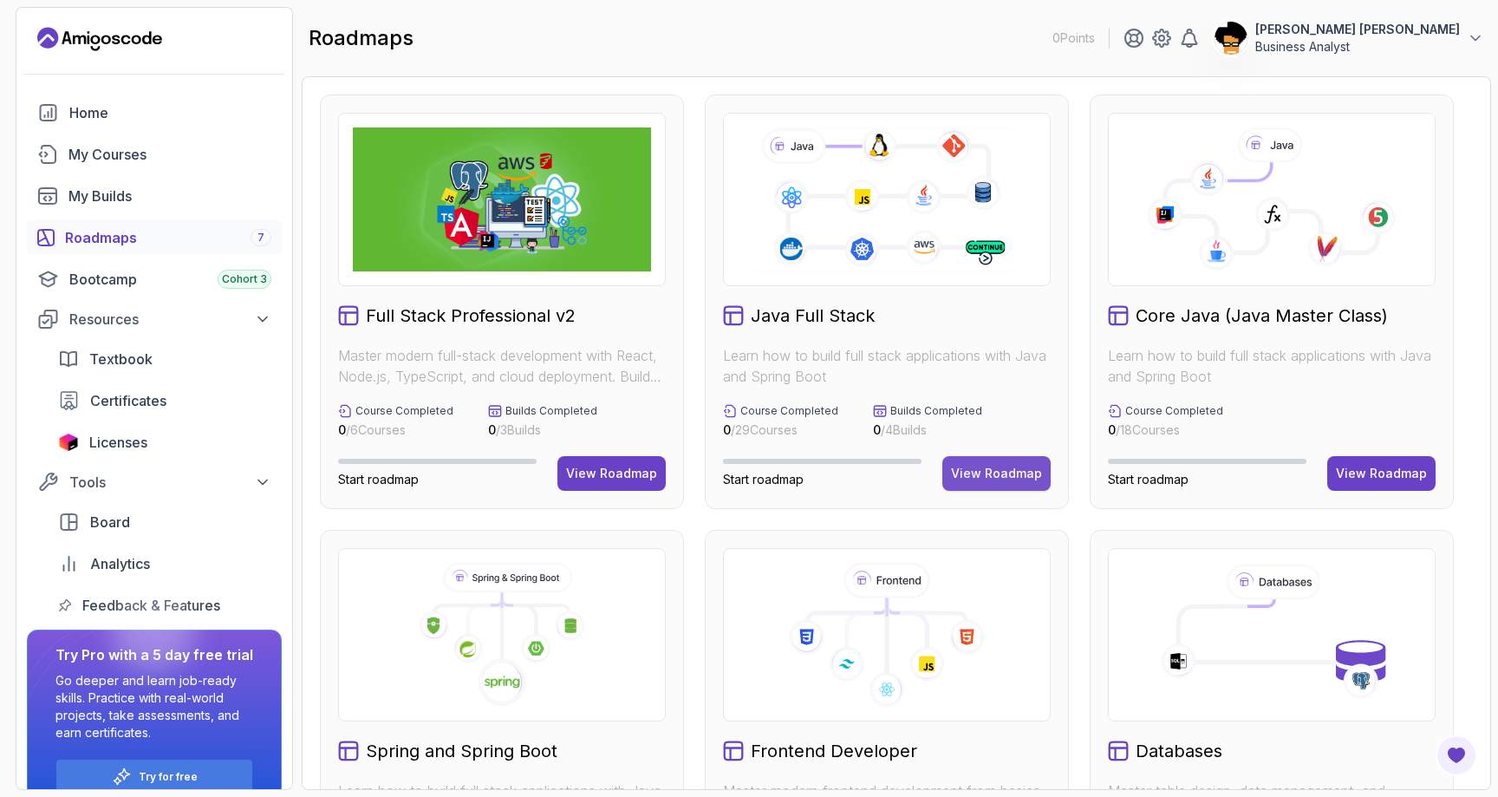
click at [1017, 482] on div "View Roadmap" at bounding box center [996, 473] width 91 height 17
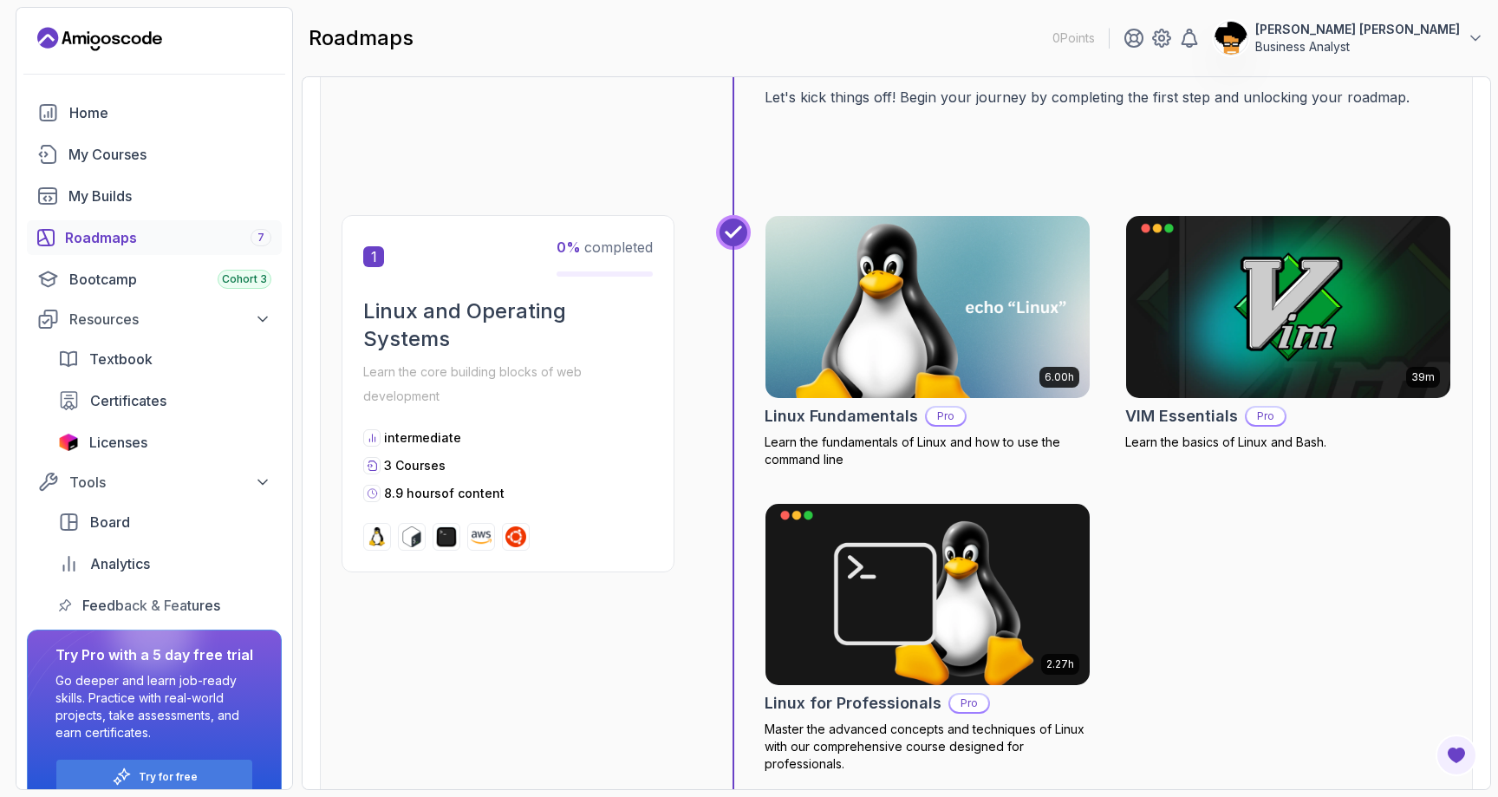
scroll to position [258, 0]
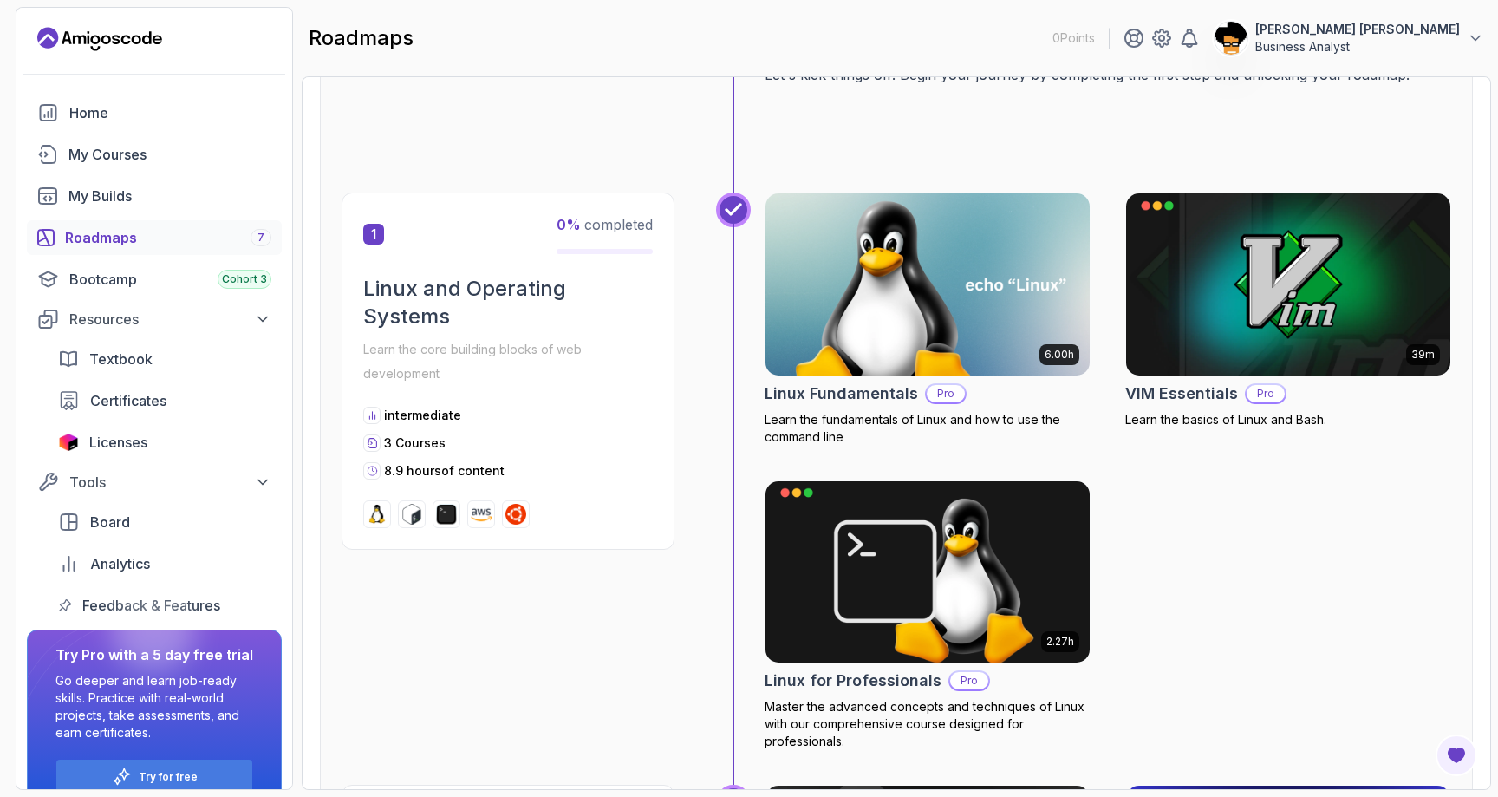
drag, startPoint x: 388, startPoint y: 474, endPoint x: 671, endPoint y: 462, distance: 282.9
click at [671, 462] on div "1 0 % completed Linux and Operating Systems Learn the core building blocks of w…" at bounding box center [508, 370] width 333 height 357
click at [524, 368] on p "Learn the core building blocks of web development" at bounding box center [508, 361] width 290 height 49
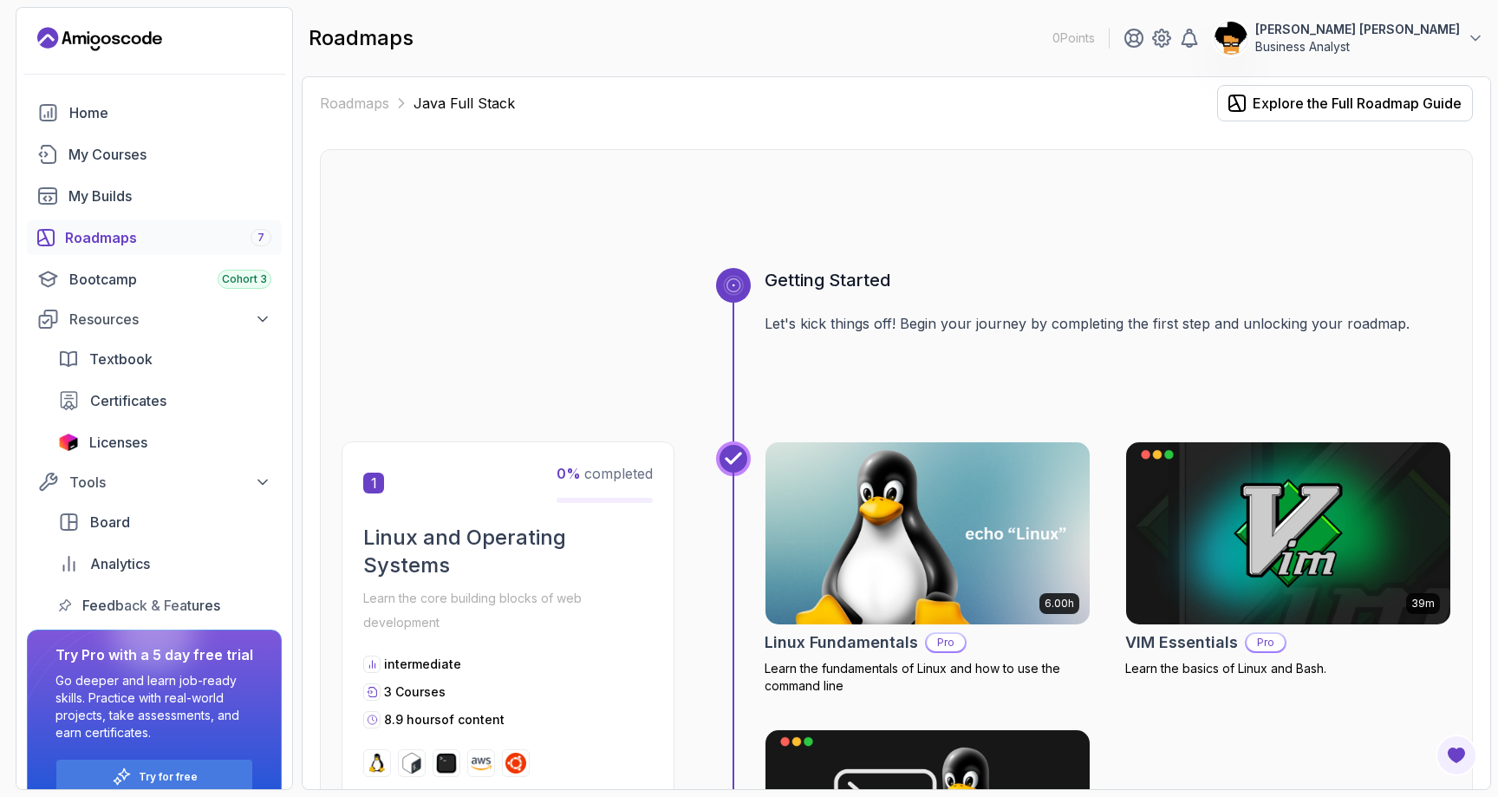
scroll to position [0, 0]
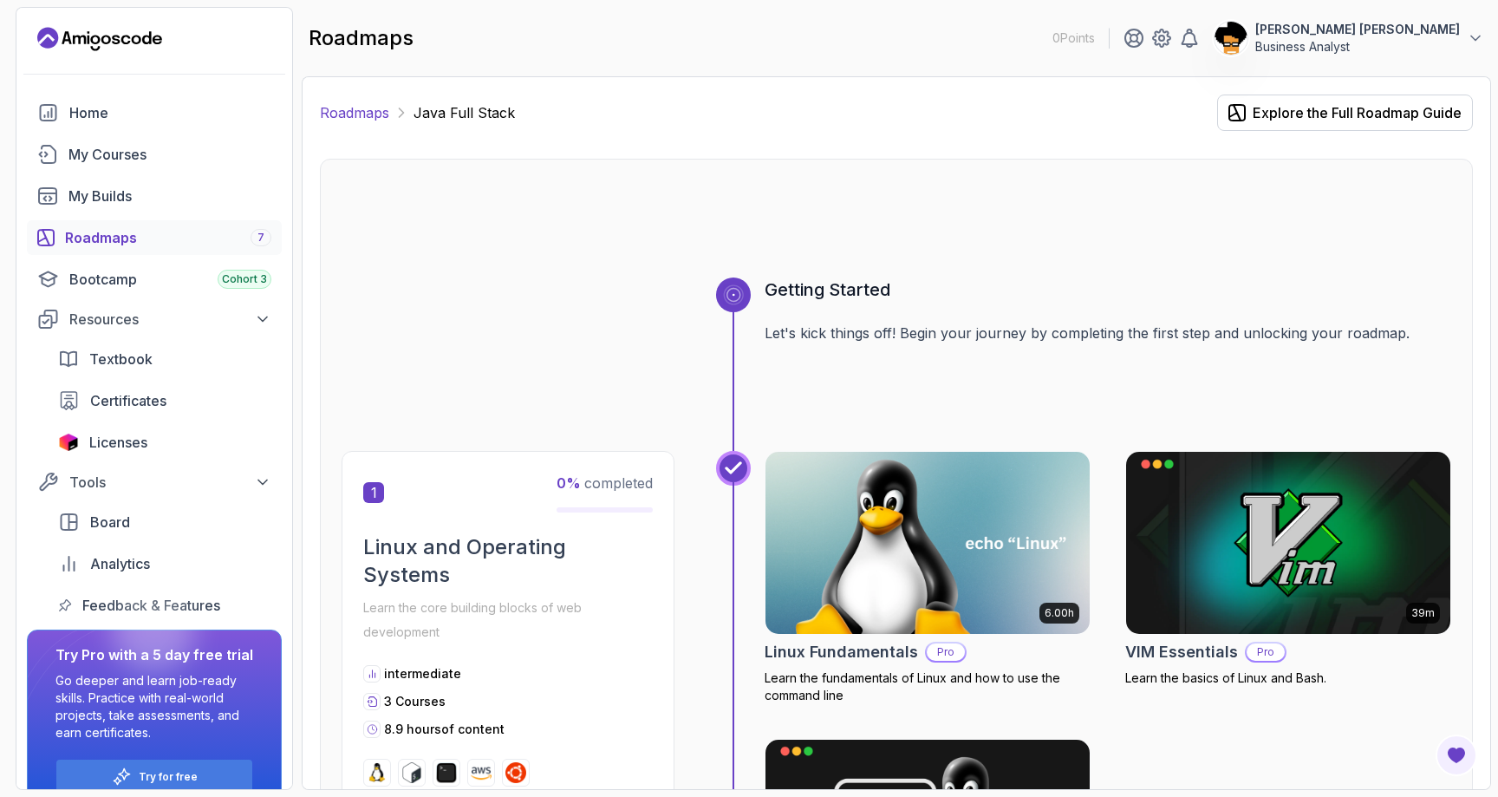
click at [384, 116] on link "Roadmaps" at bounding box center [354, 112] width 69 height 21
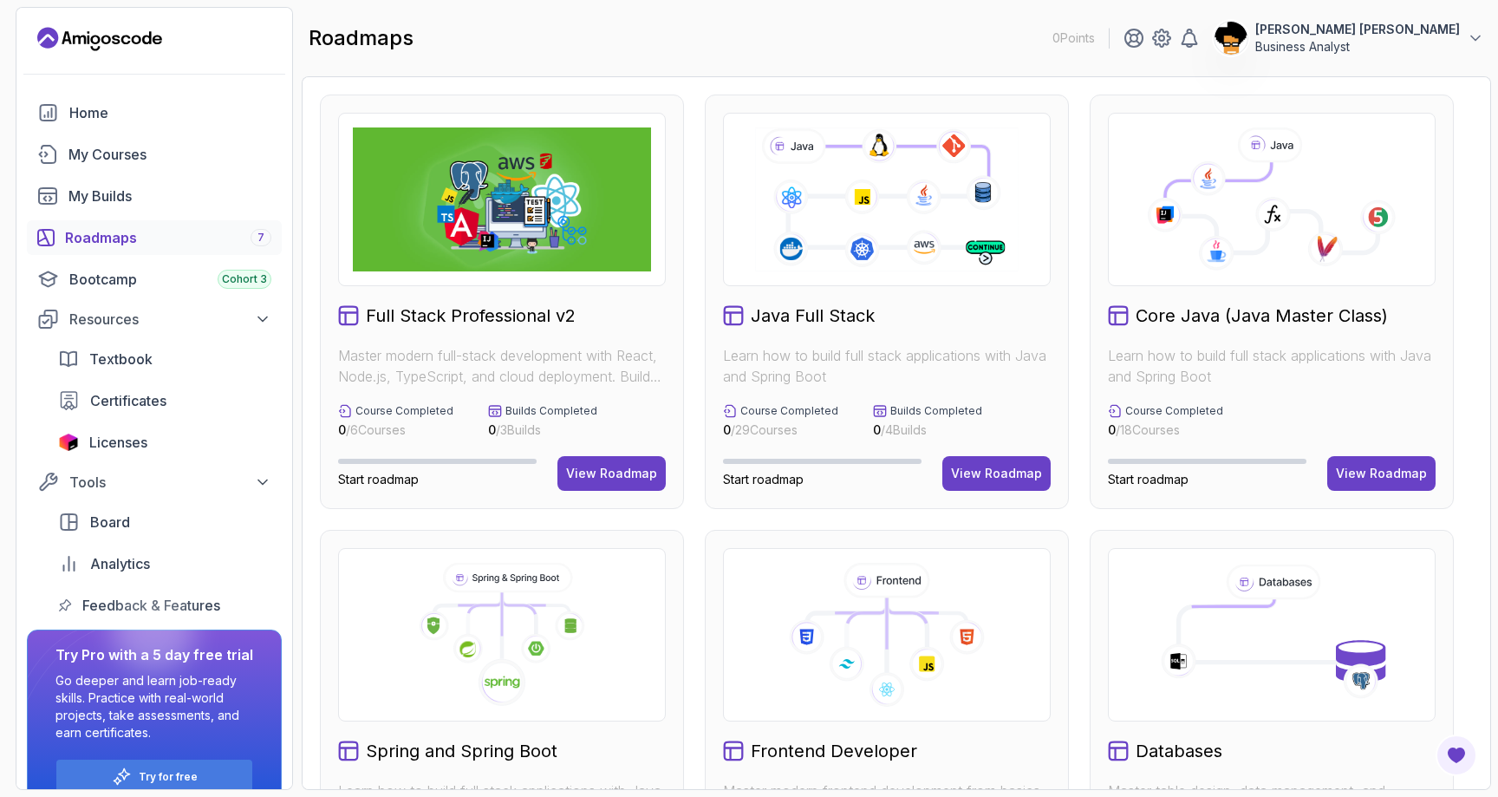
click at [769, 481] on span "Start roadmap" at bounding box center [763, 479] width 81 height 15
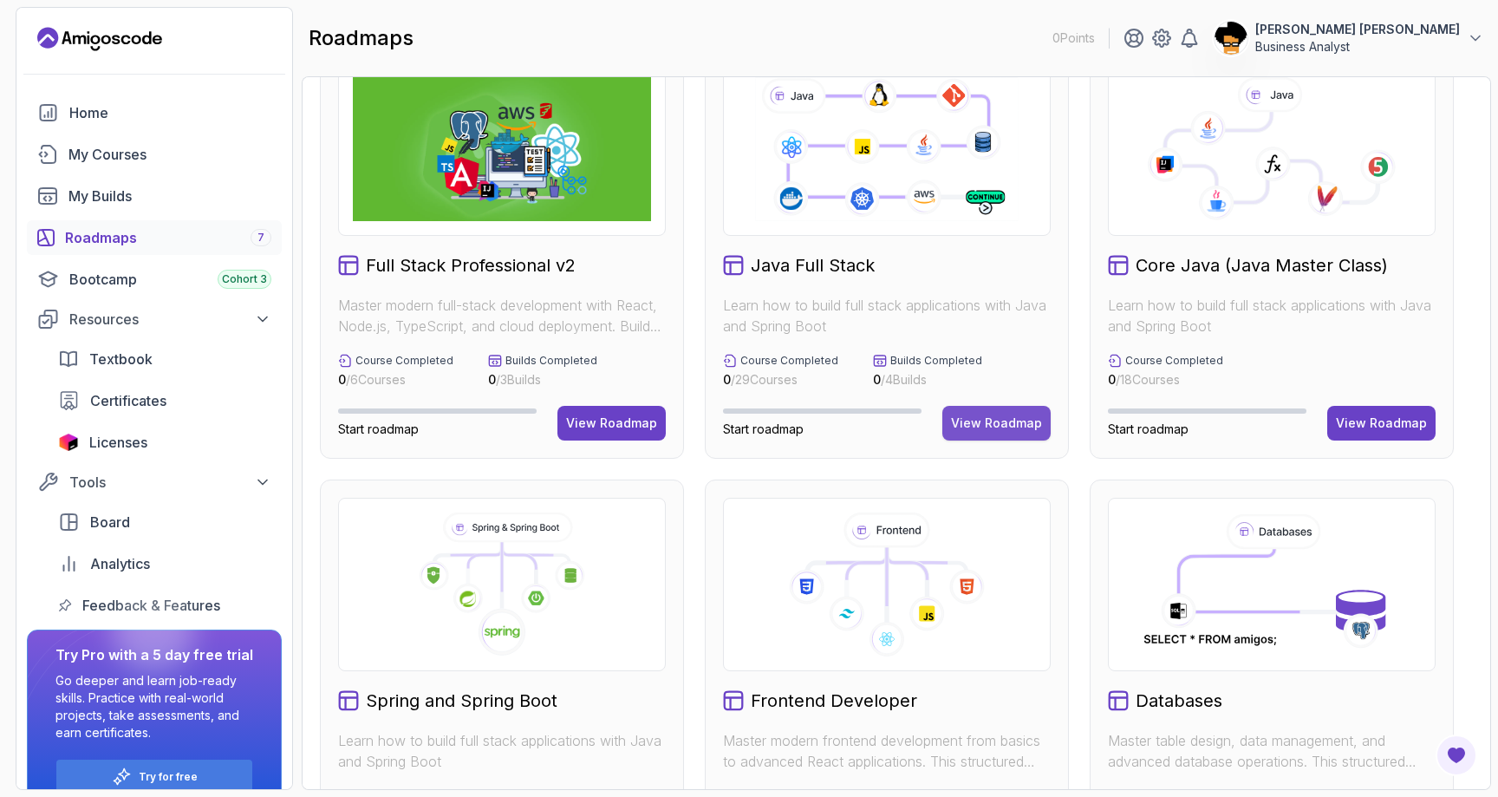
scroll to position [44, 0]
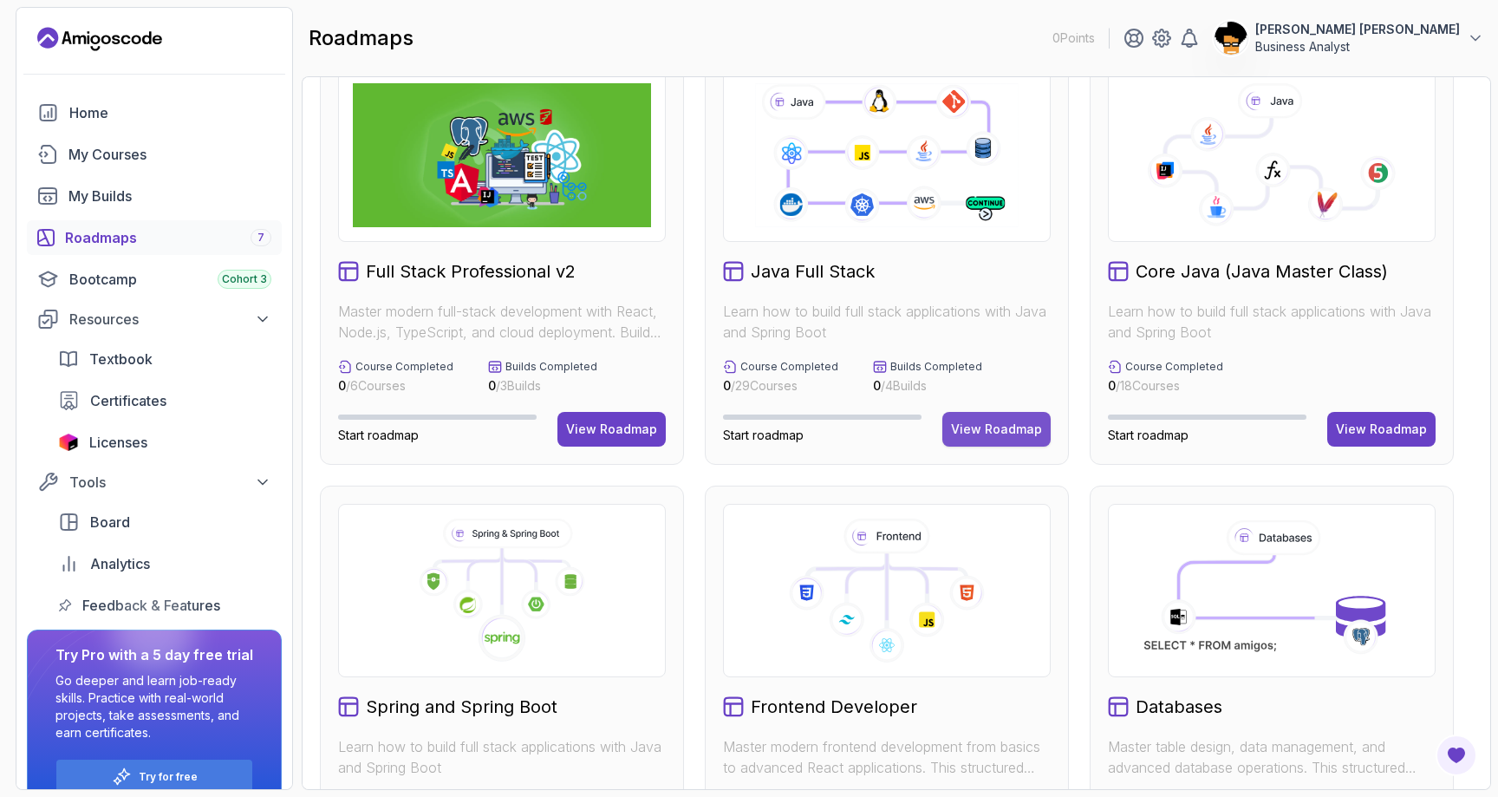
click at [1010, 431] on div "View Roadmap" at bounding box center [996, 428] width 91 height 17
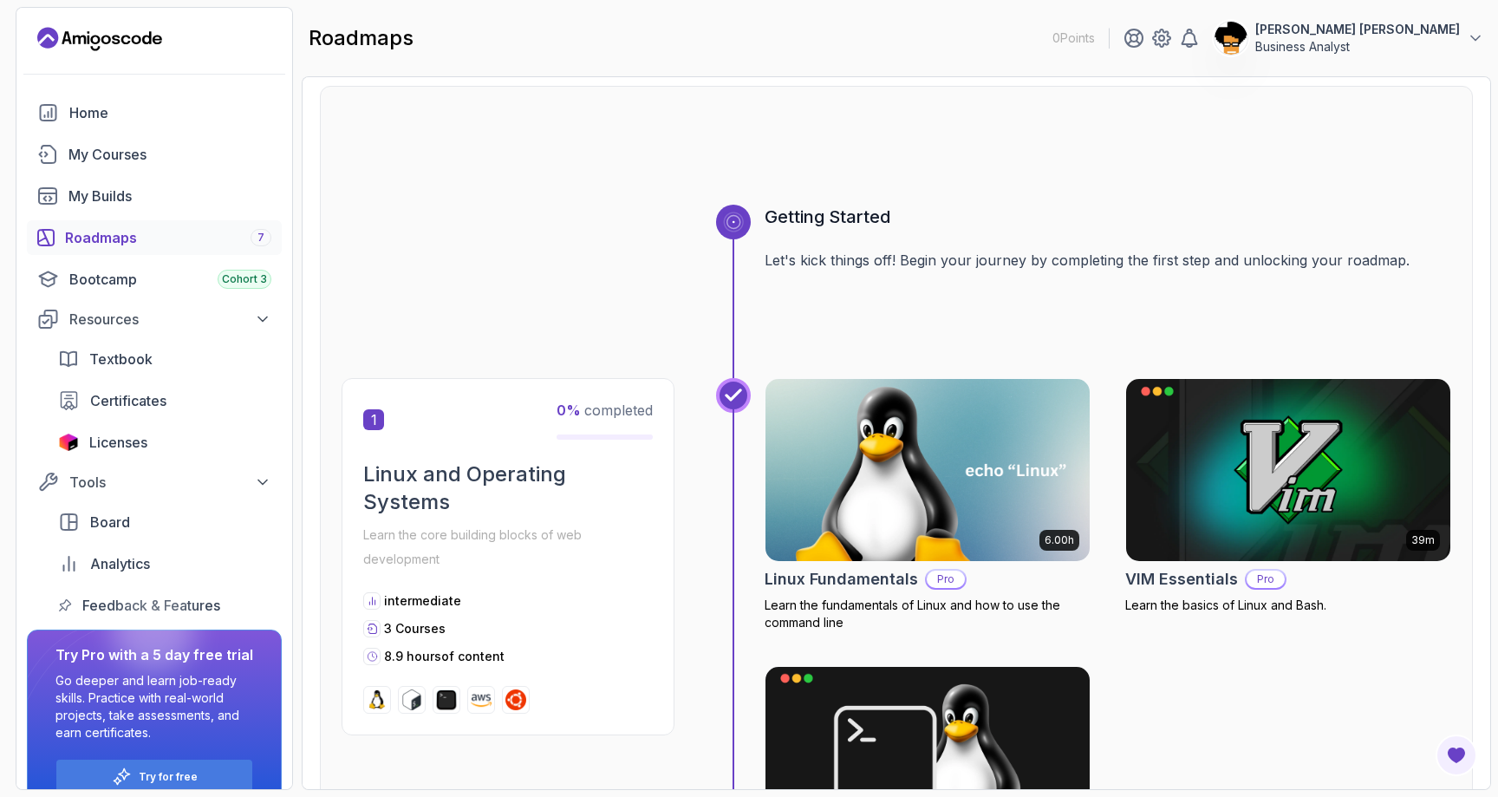
scroll to position [120, 0]
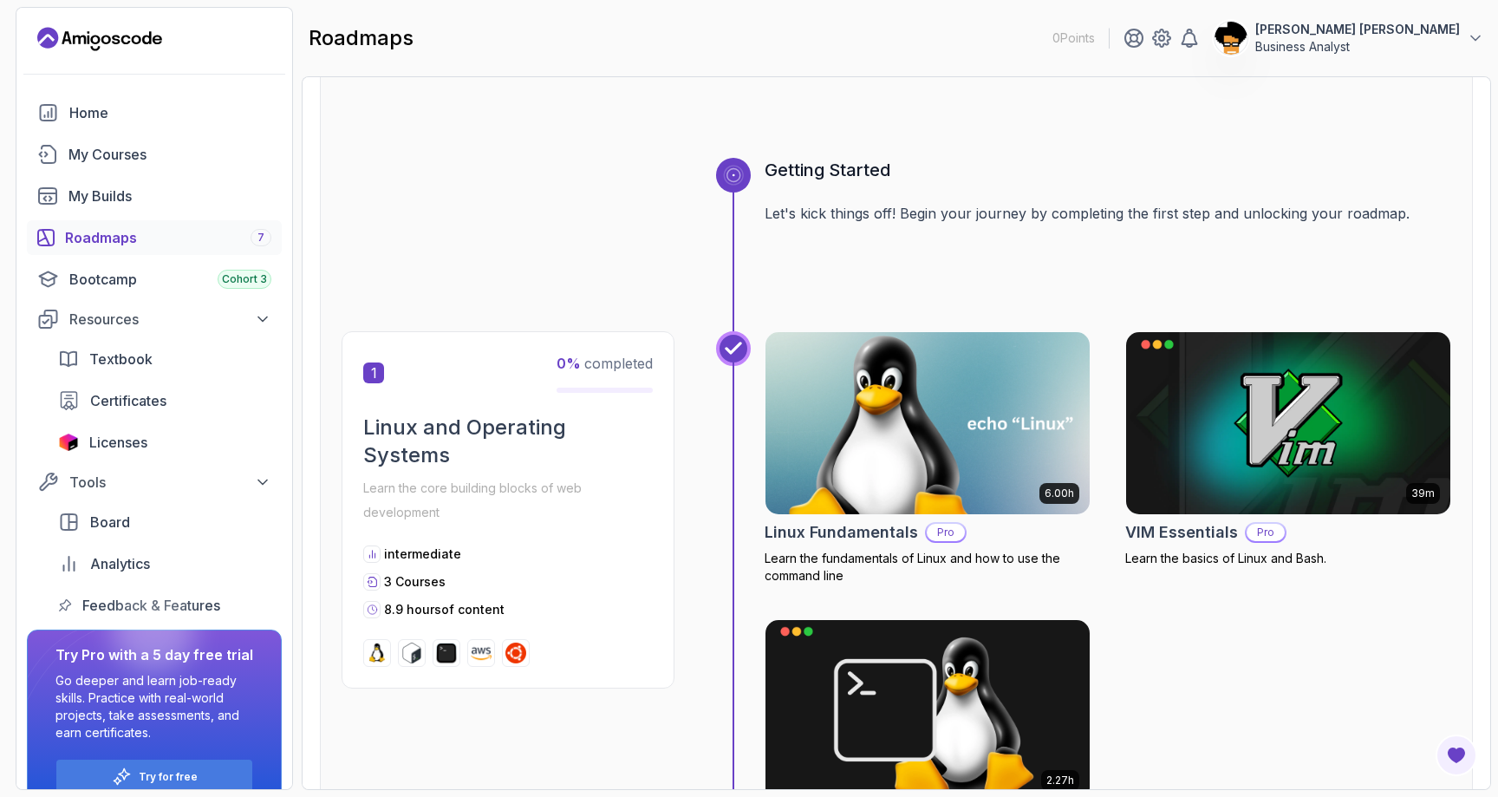
click at [974, 424] on img at bounding box center [928, 423] width 341 height 191
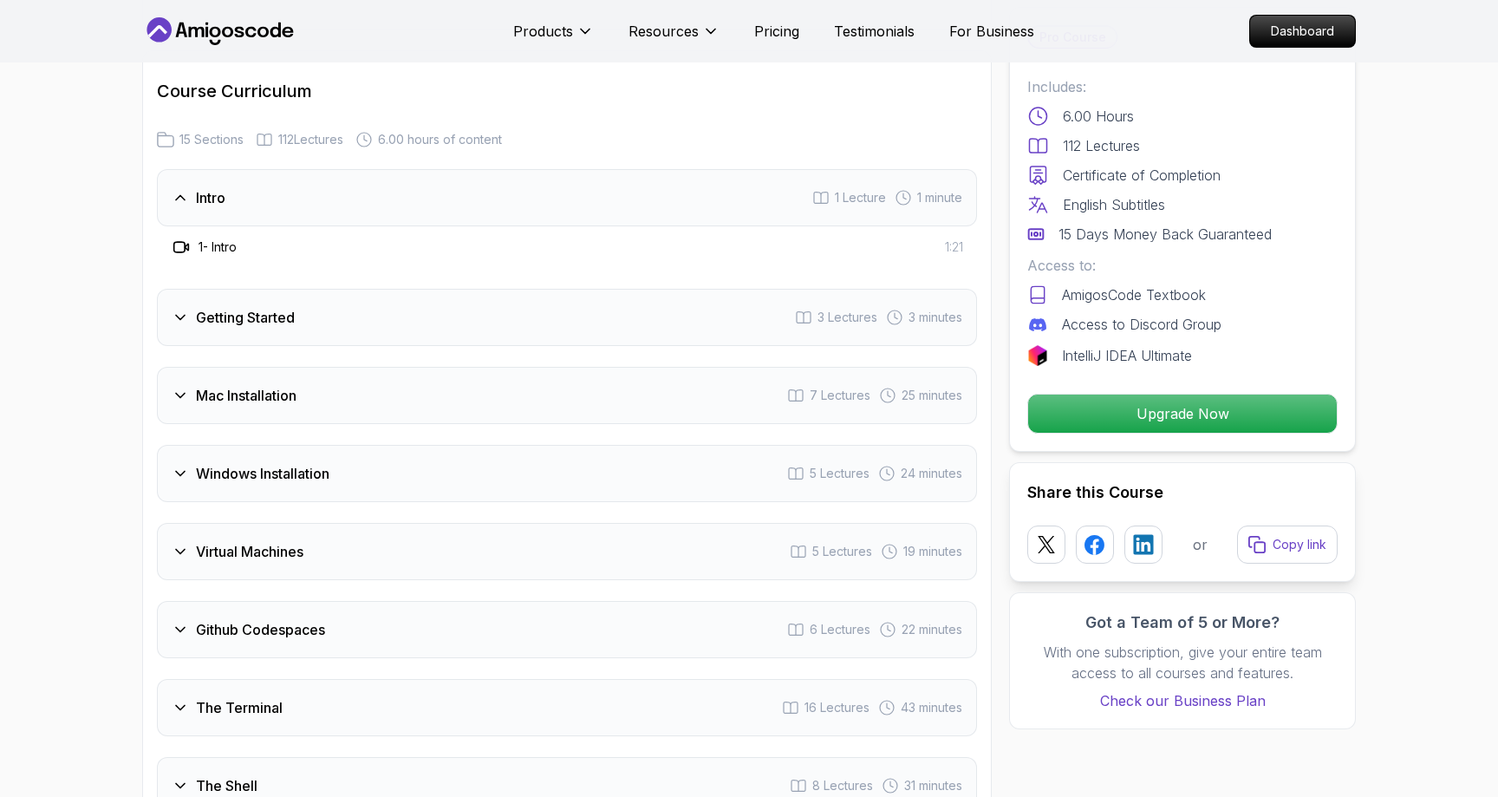
scroll to position [2241, 0]
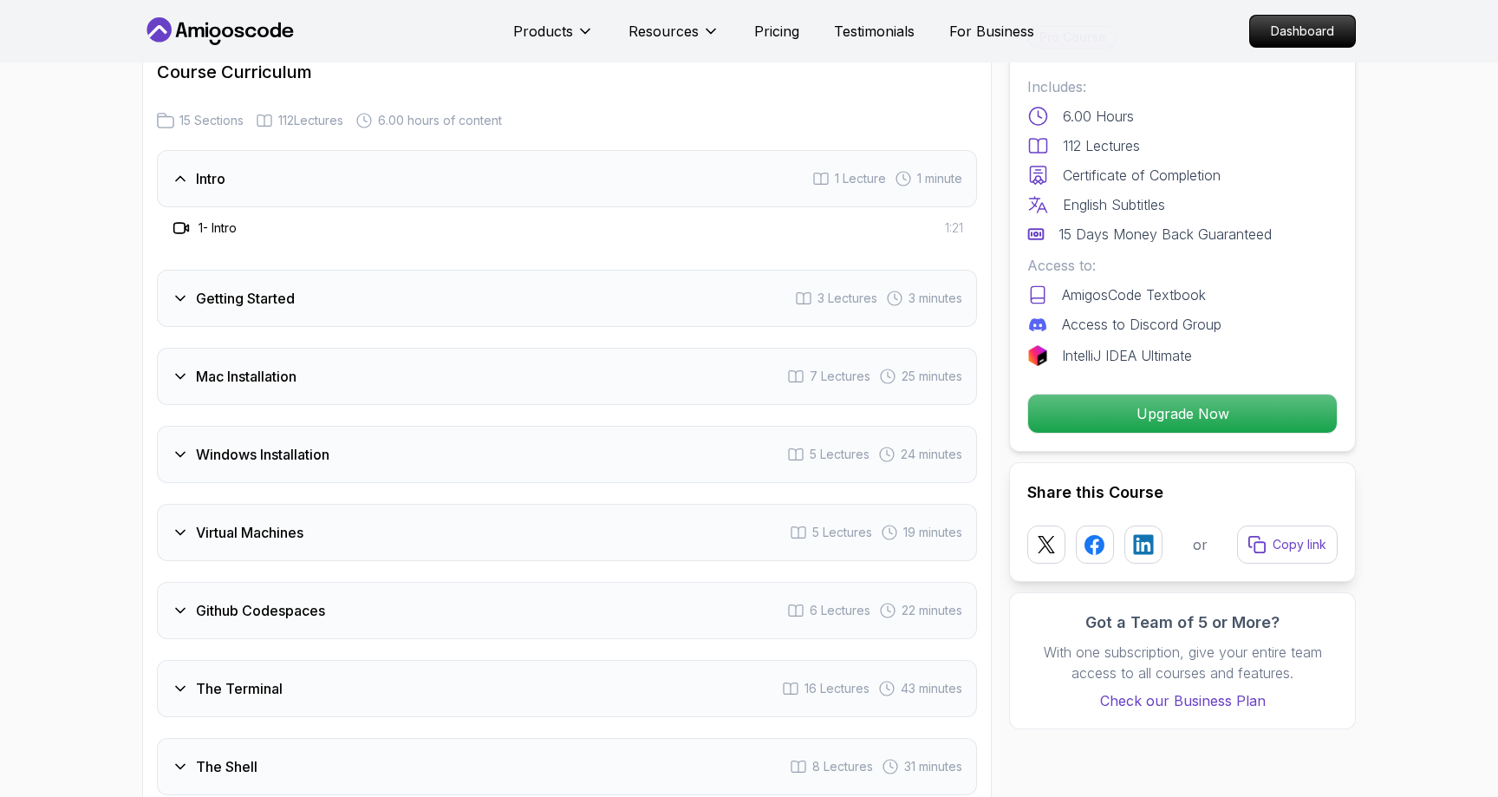
click at [367, 380] on div "Mac Installation 7 Lectures 25 minutes" at bounding box center [567, 376] width 820 height 57
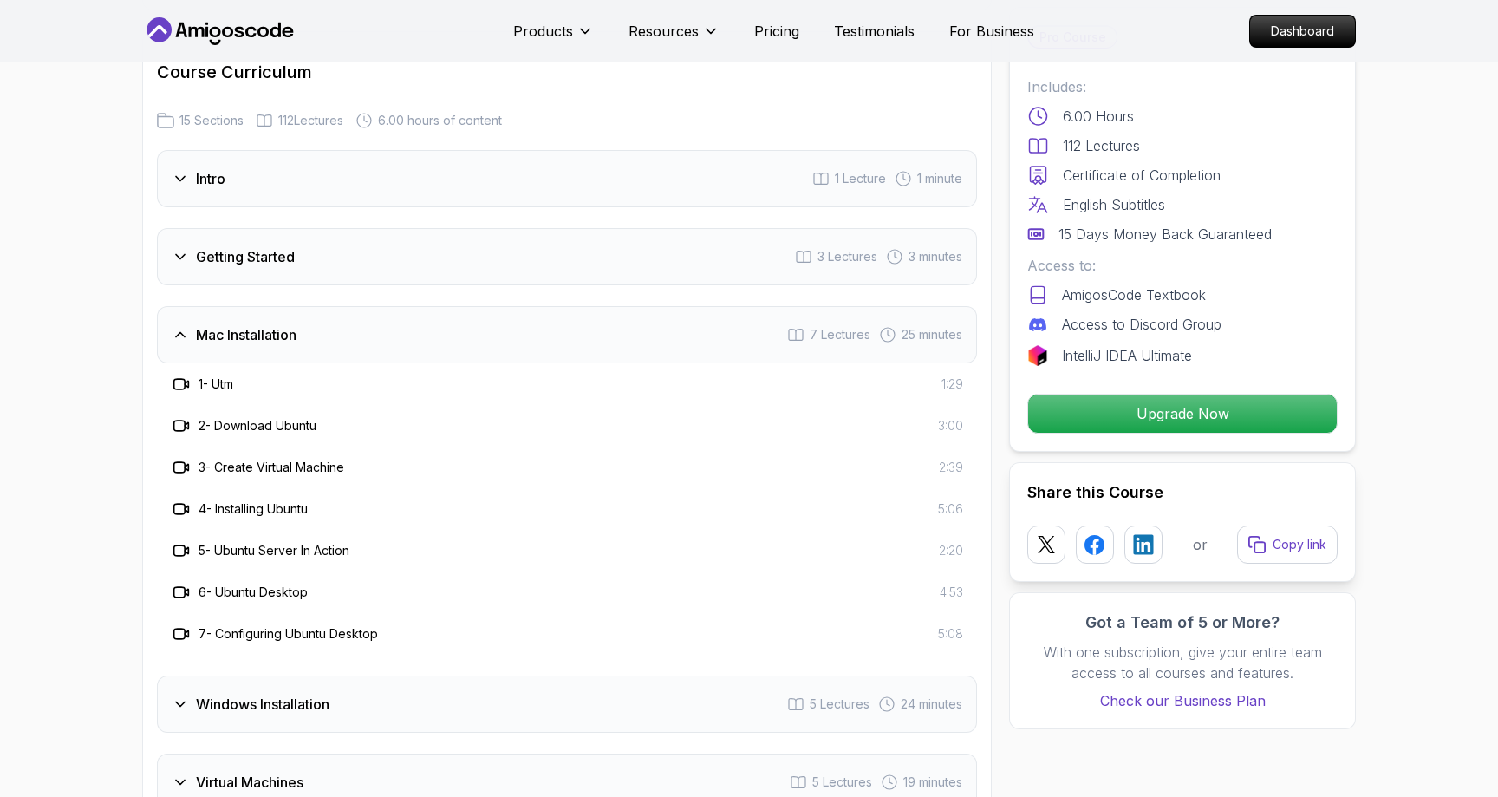
click at [343, 321] on div "Mac Installation 7 Lectures 25 minutes" at bounding box center [567, 334] width 820 height 57
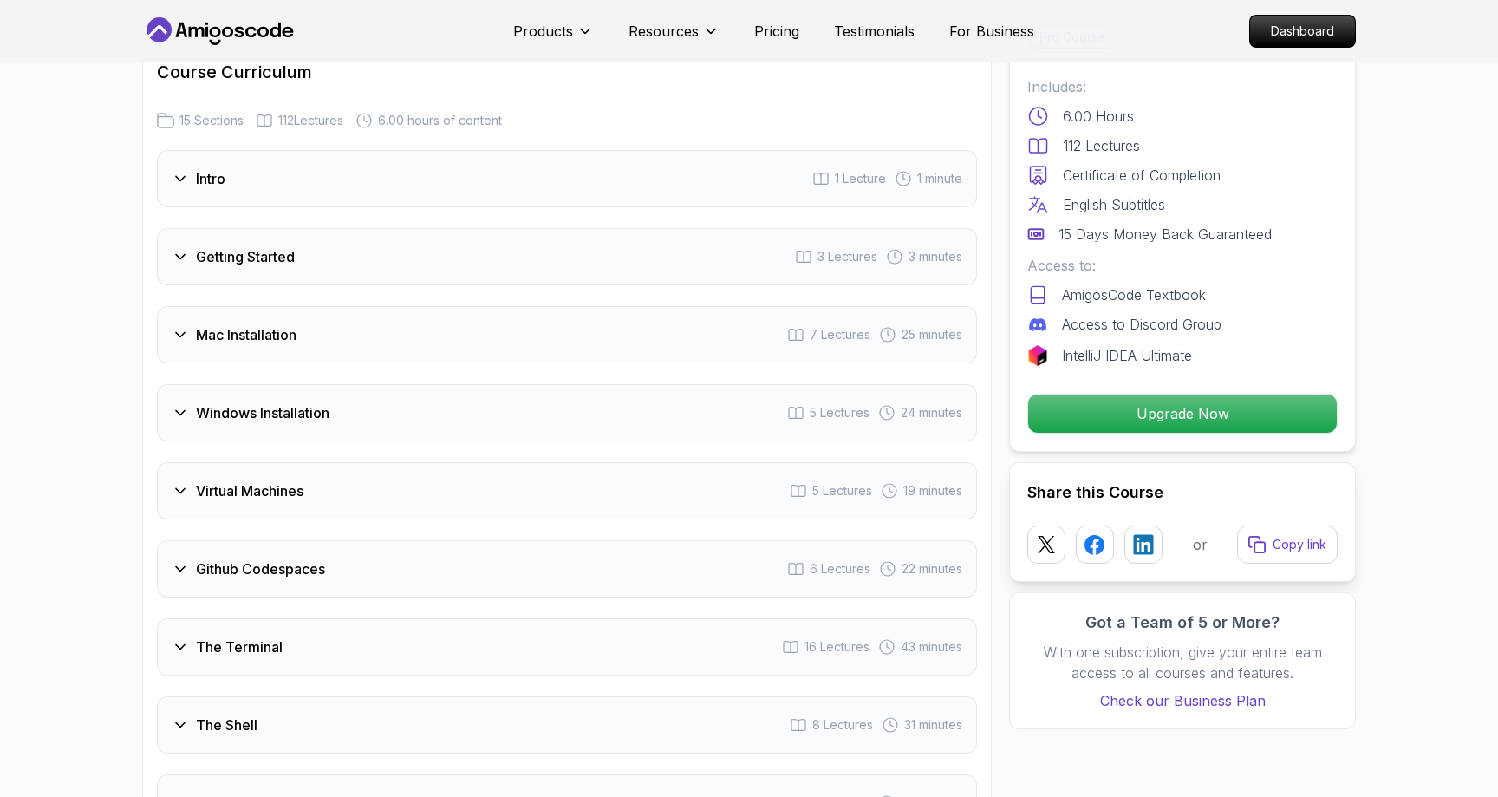
click at [370, 425] on div "Windows Installation 5 Lectures 24 minutes" at bounding box center [567, 412] width 820 height 57
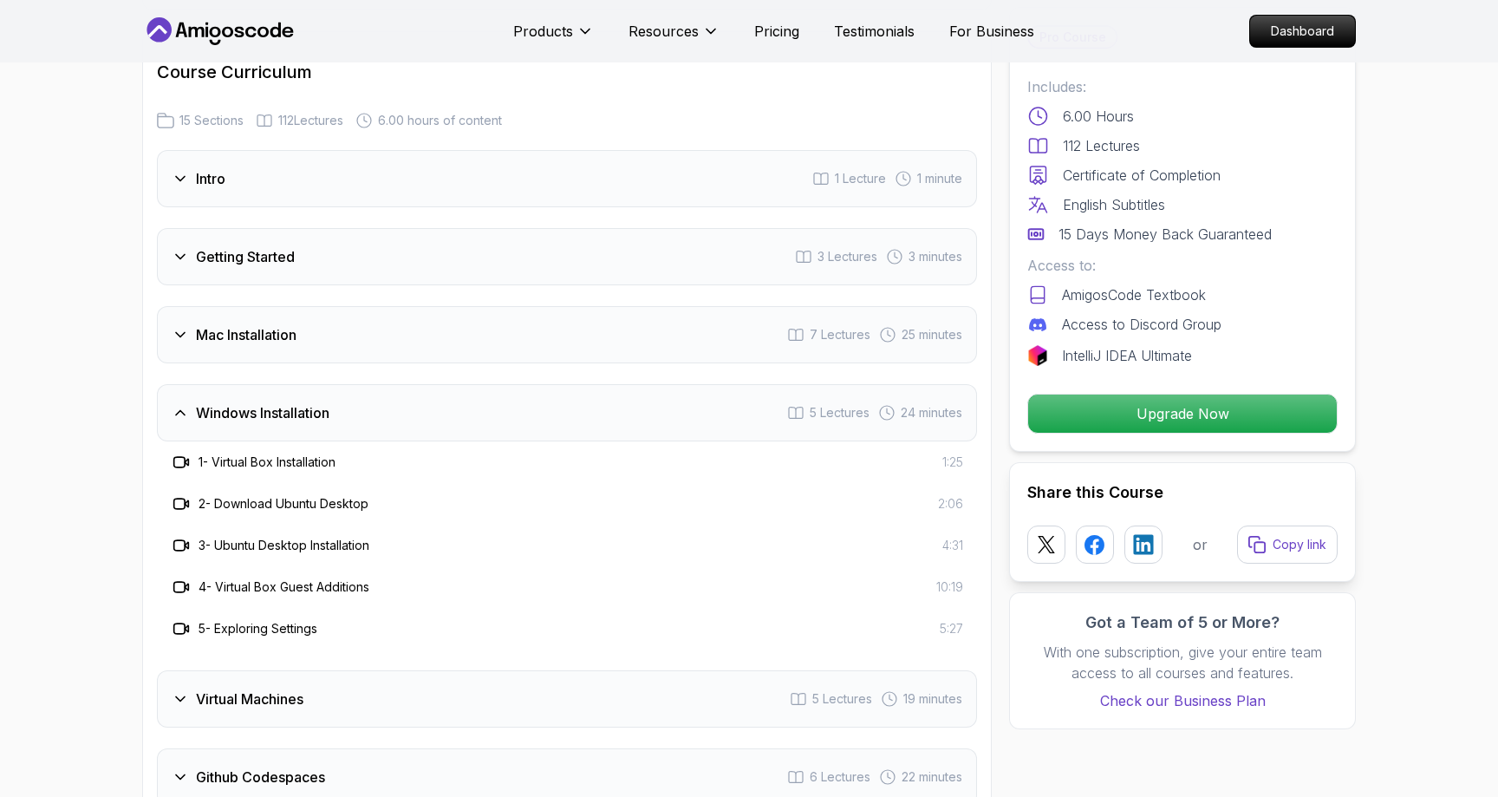
click at [370, 425] on div "Windows Installation 5 Lectures 24 minutes" at bounding box center [567, 412] width 820 height 57
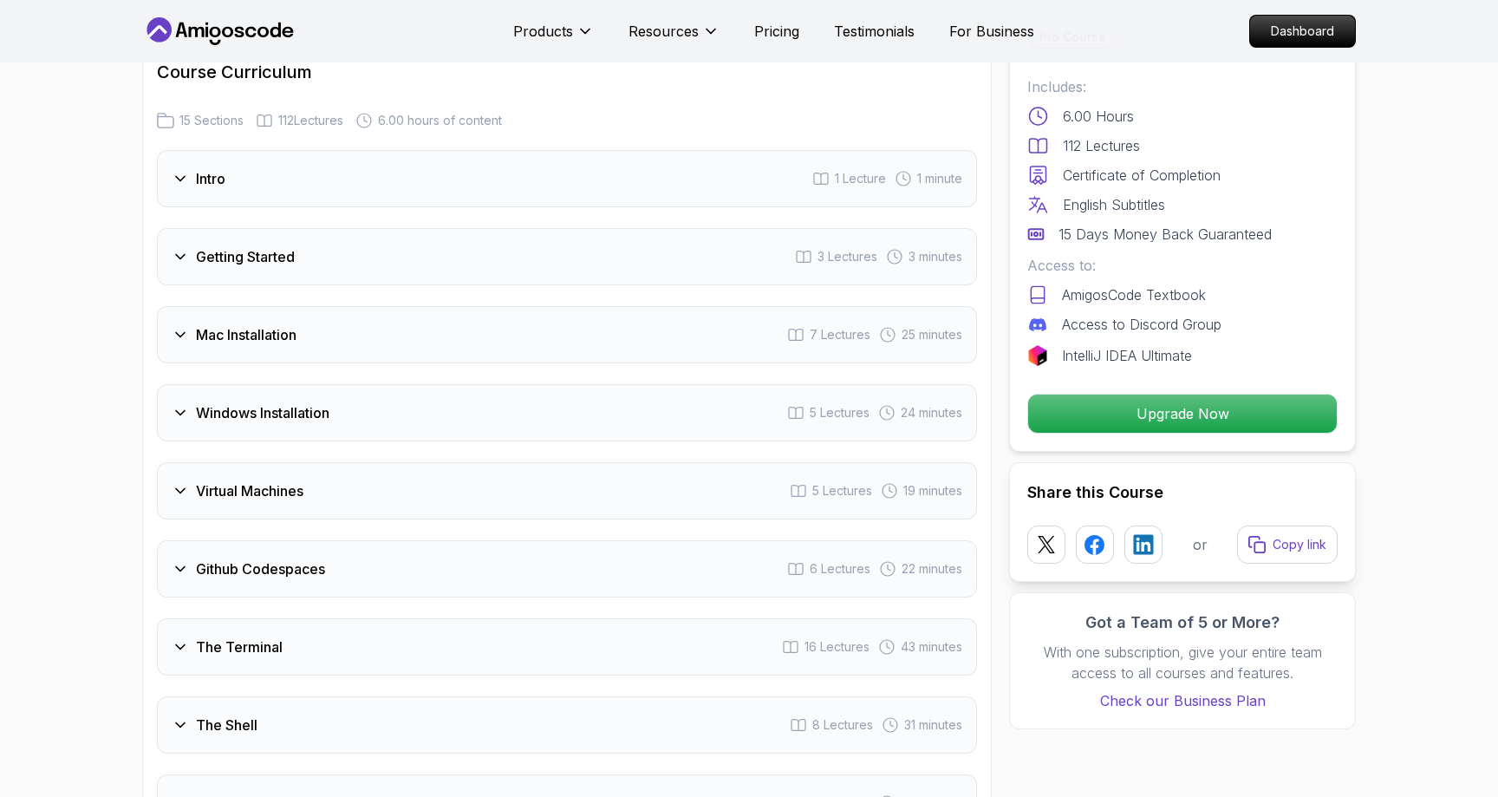
click at [391, 499] on div "Virtual Machines 5 Lectures 19 minutes" at bounding box center [567, 490] width 820 height 57
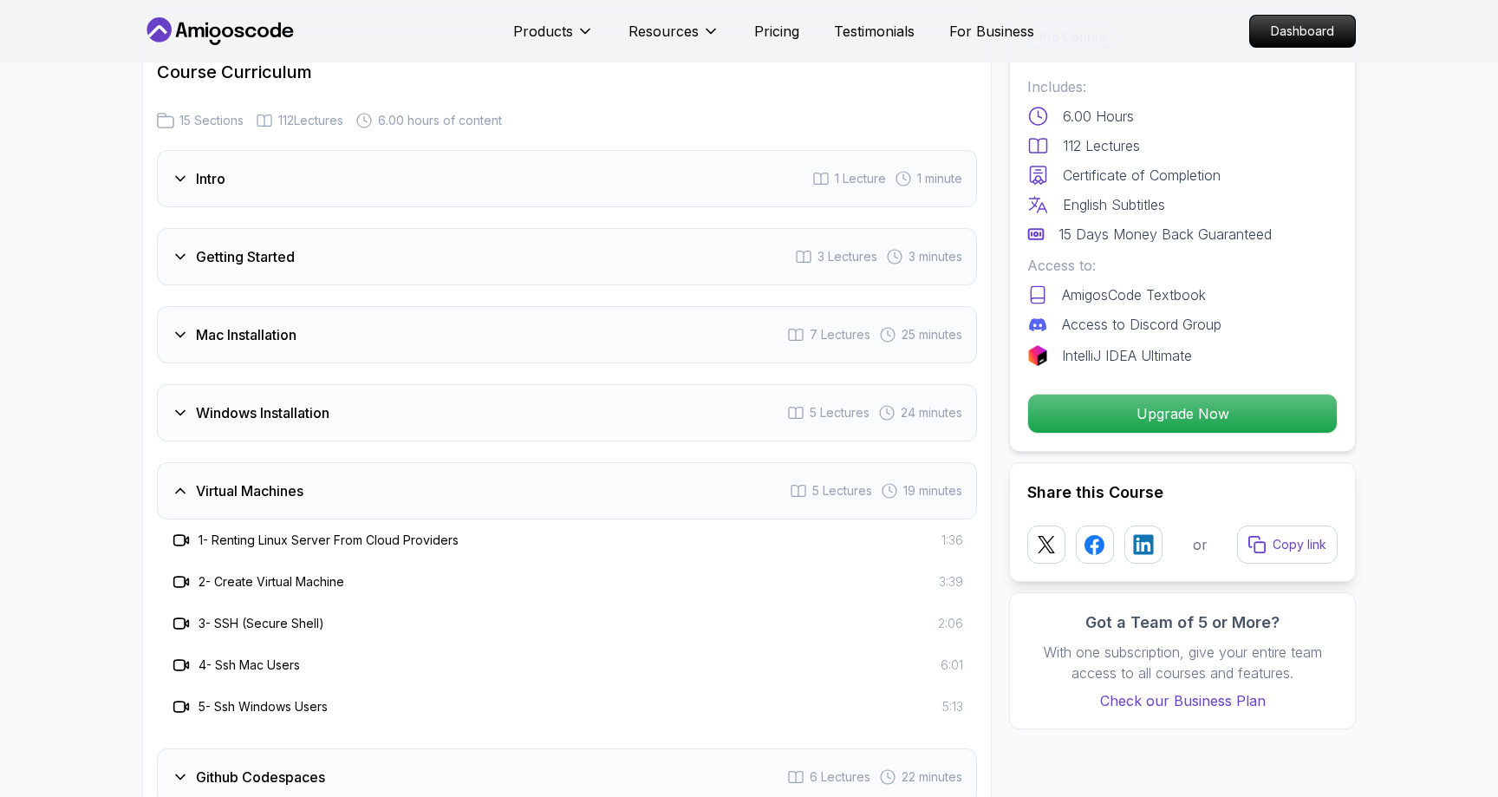
click at [391, 499] on div "Virtual Machines 5 Lectures 19 minutes" at bounding box center [567, 490] width 820 height 57
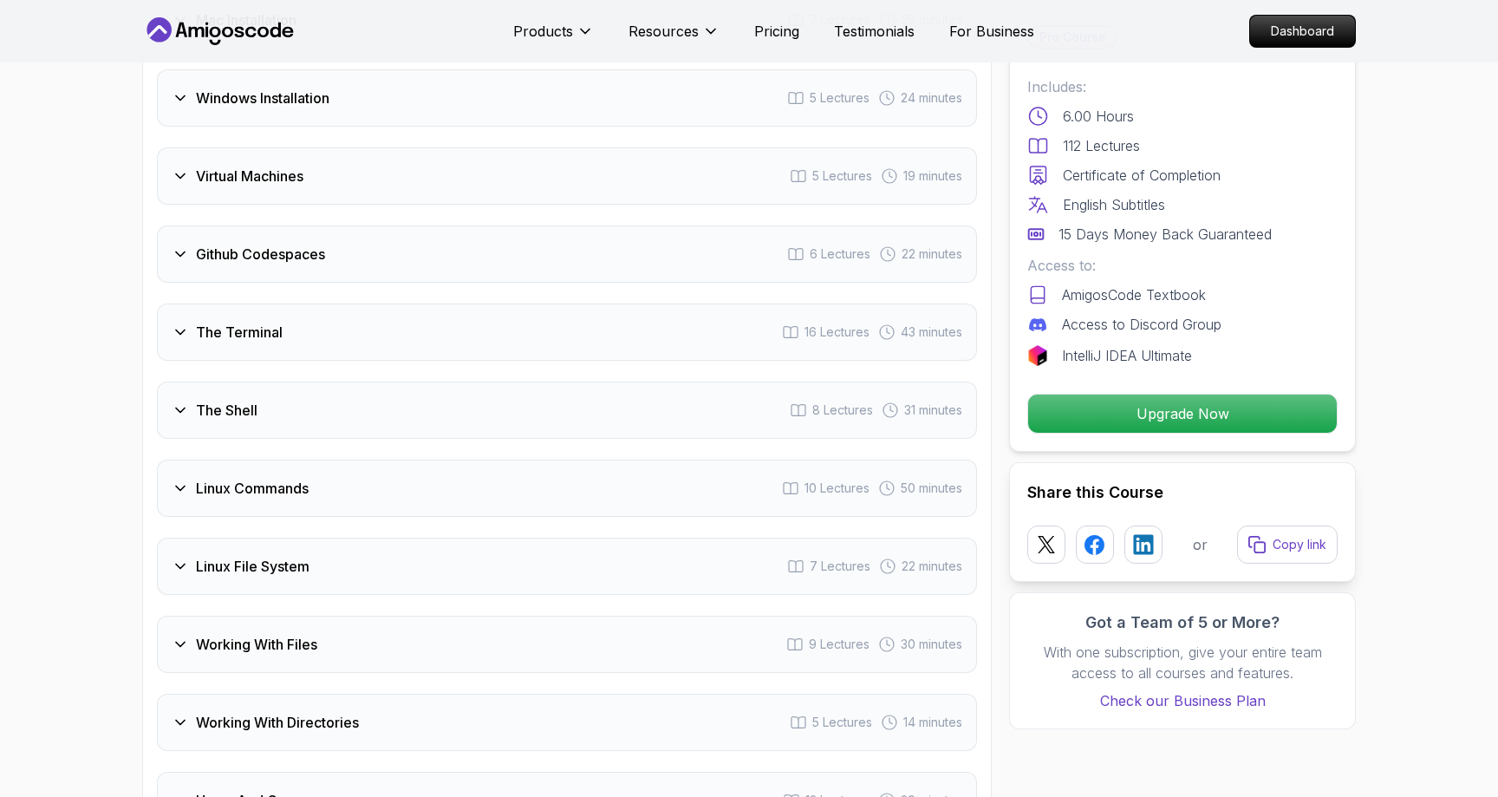
scroll to position [2589, 0]
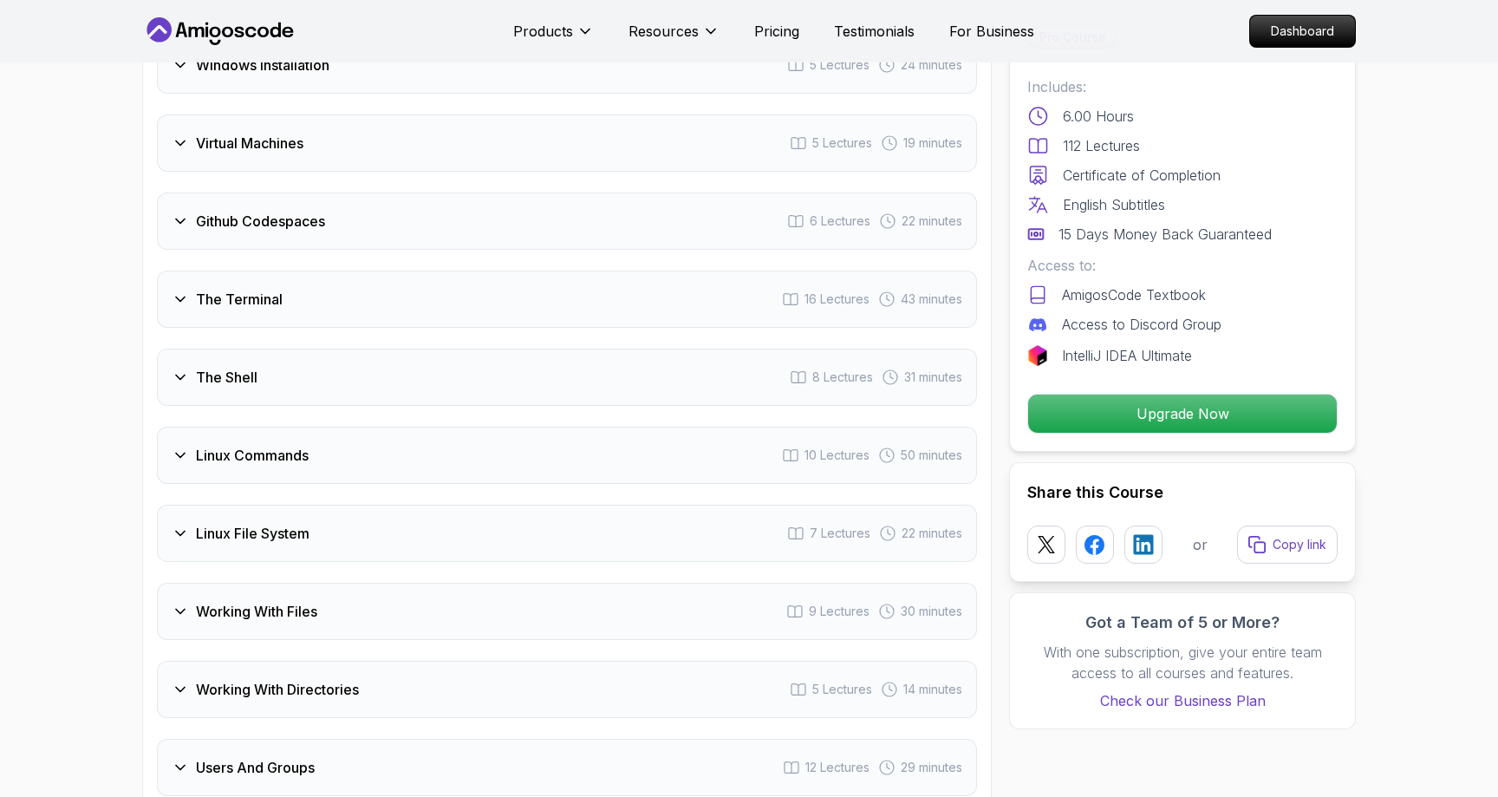
click at [447, 322] on div "The Terminal 16 Lectures 43 minutes" at bounding box center [567, 298] width 820 height 57
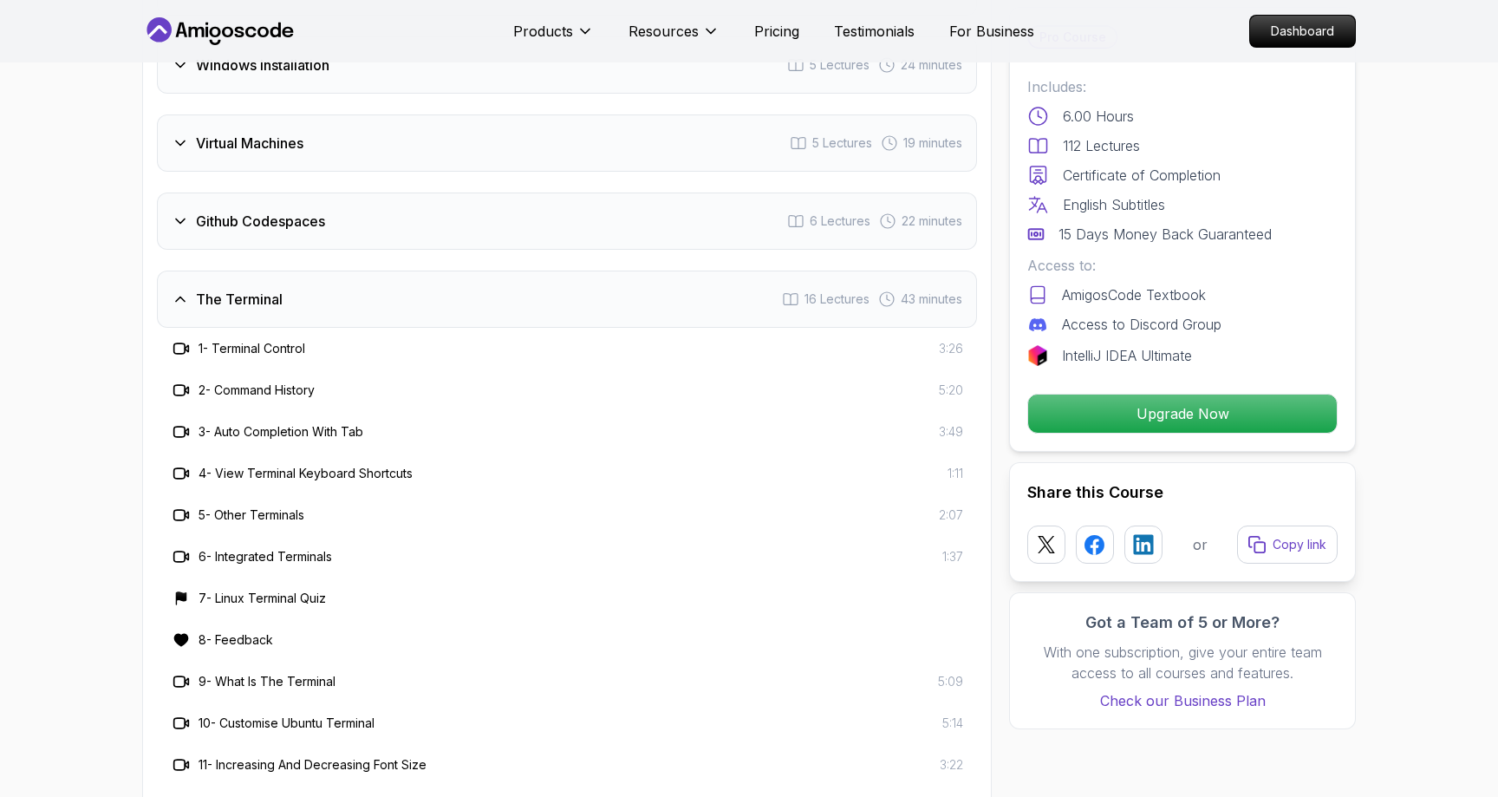
click at [447, 322] on div "The Terminal 16 Lectures 43 minutes" at bounding box center [567, 298] width 820 height 57
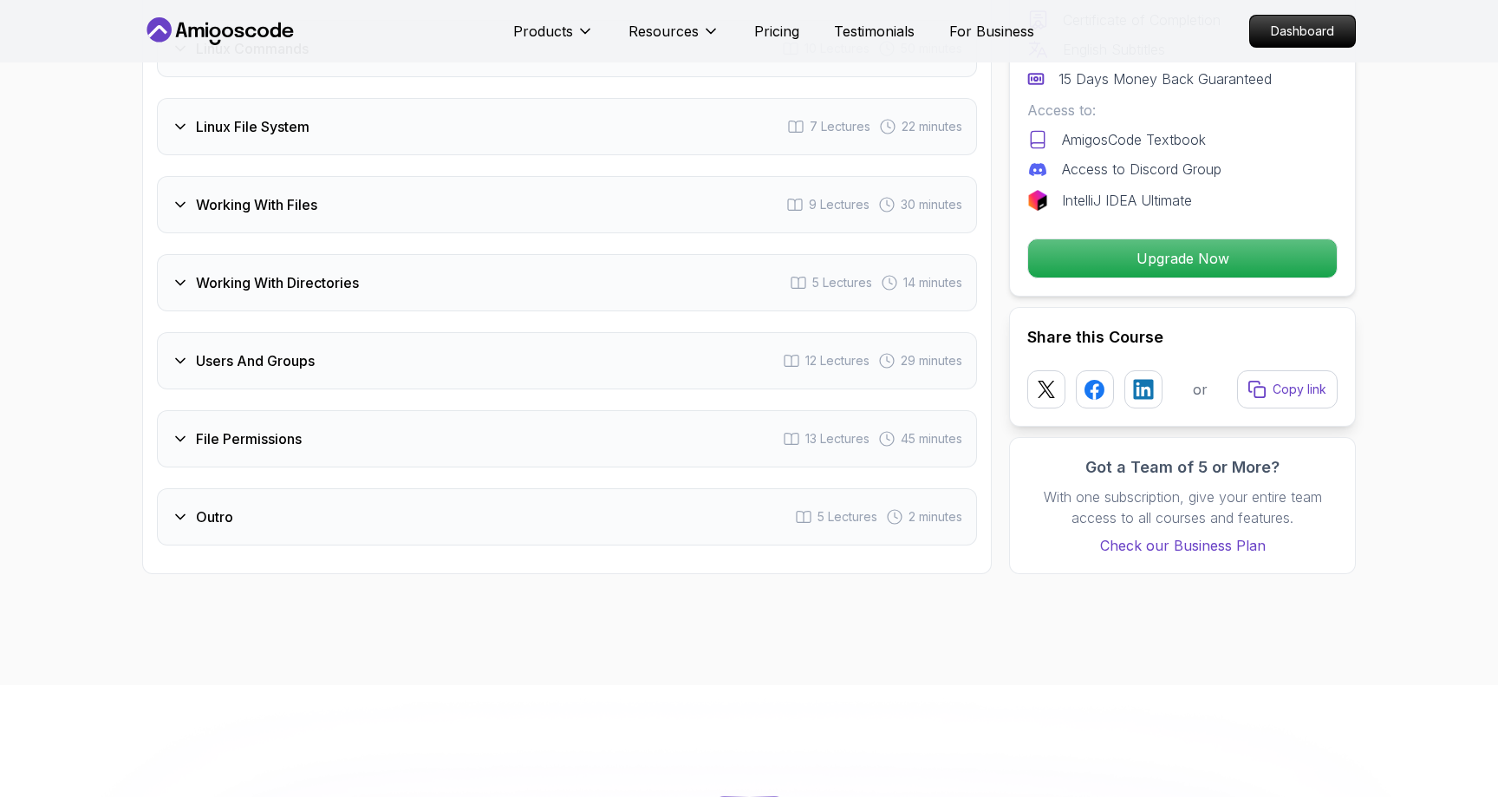
scroll to position [3064, 0]
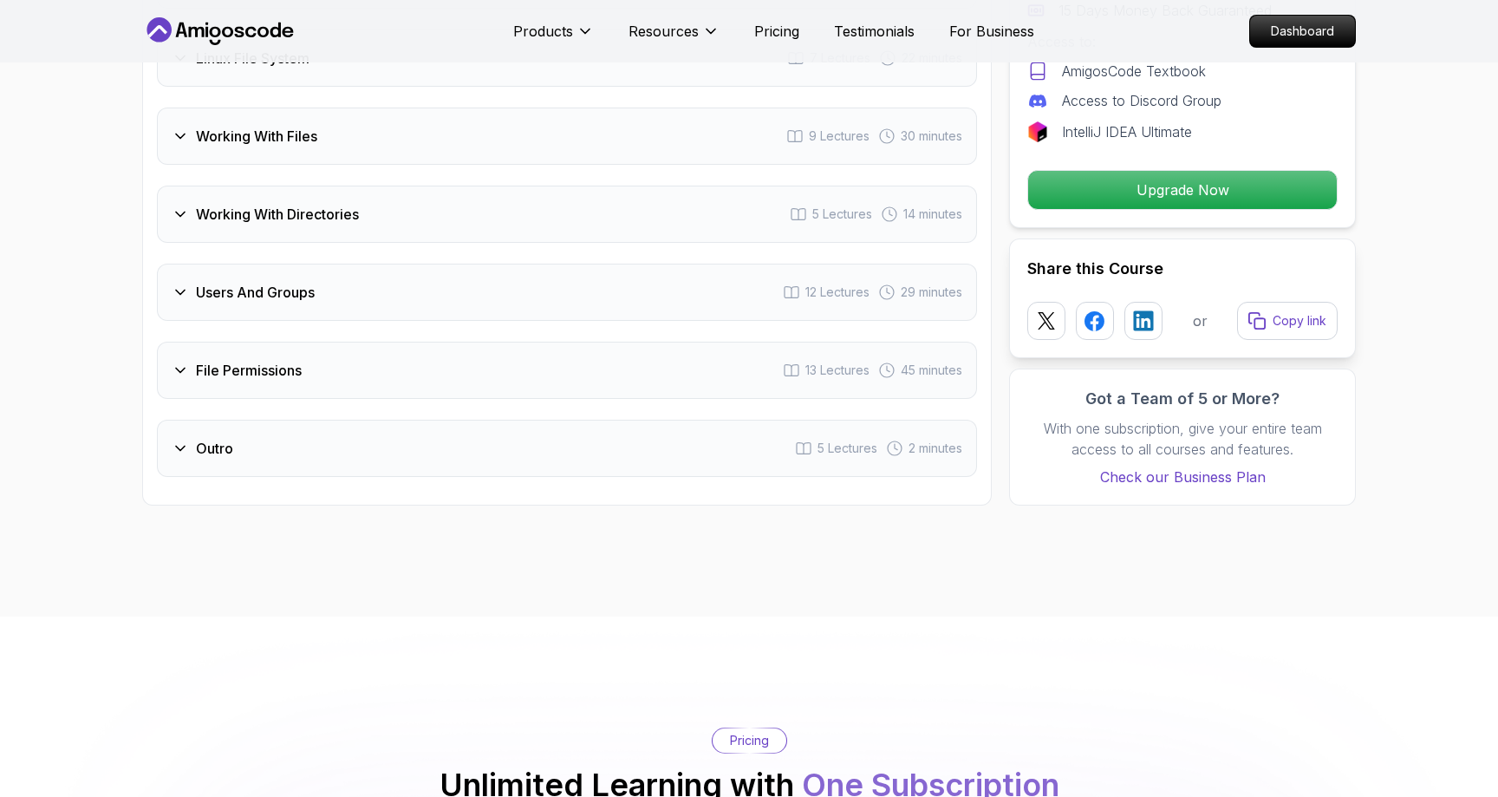
click at [481, 388] on div "File Permissions 13 Lectures 45 minutes" at bounding box center [567, 370] width 820 height 57
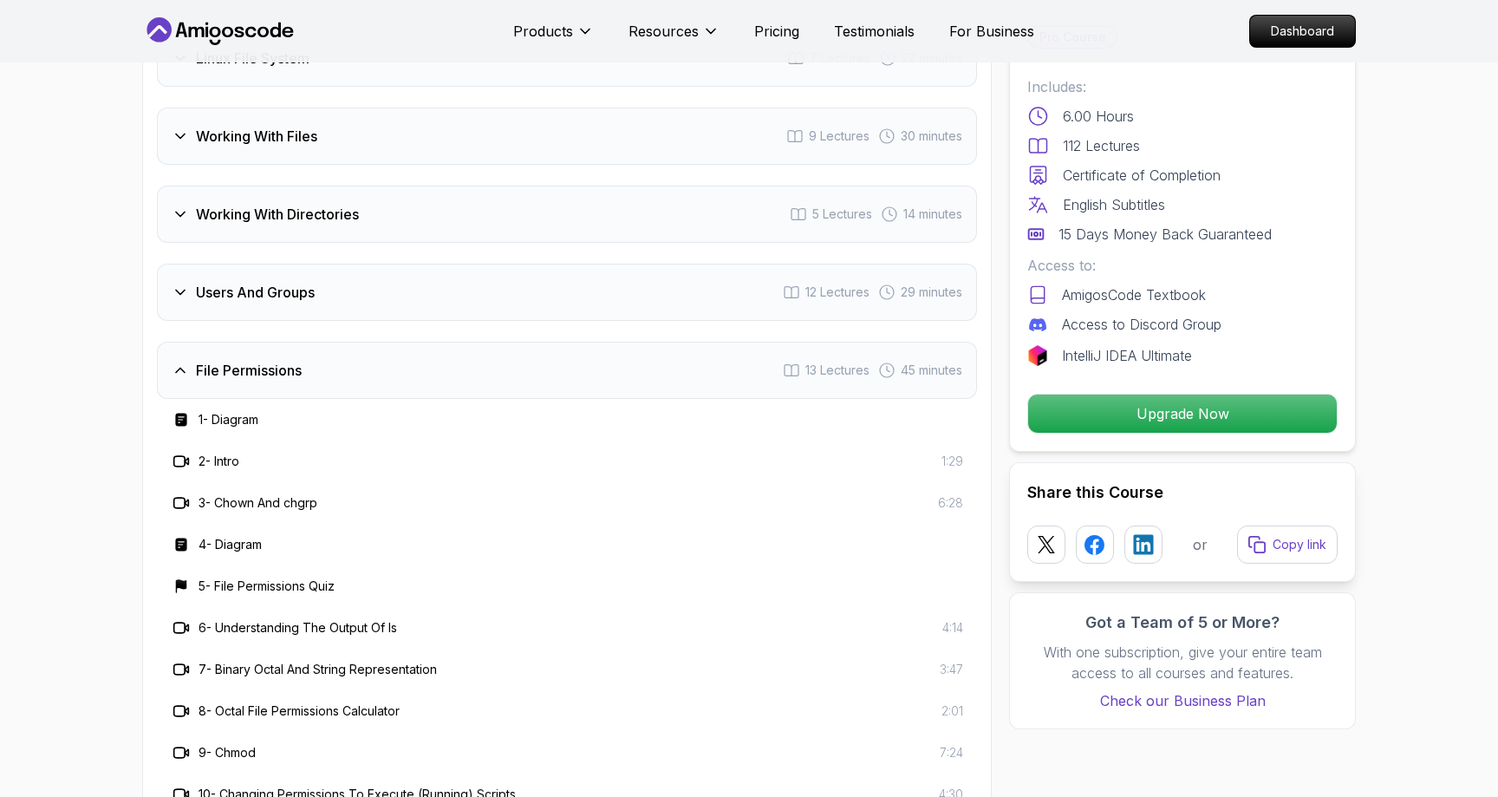
click at [481, 388] on div "File Permissions 13 Lectures 45 minutes" at bounding box center [567, 370] width 820 height 57
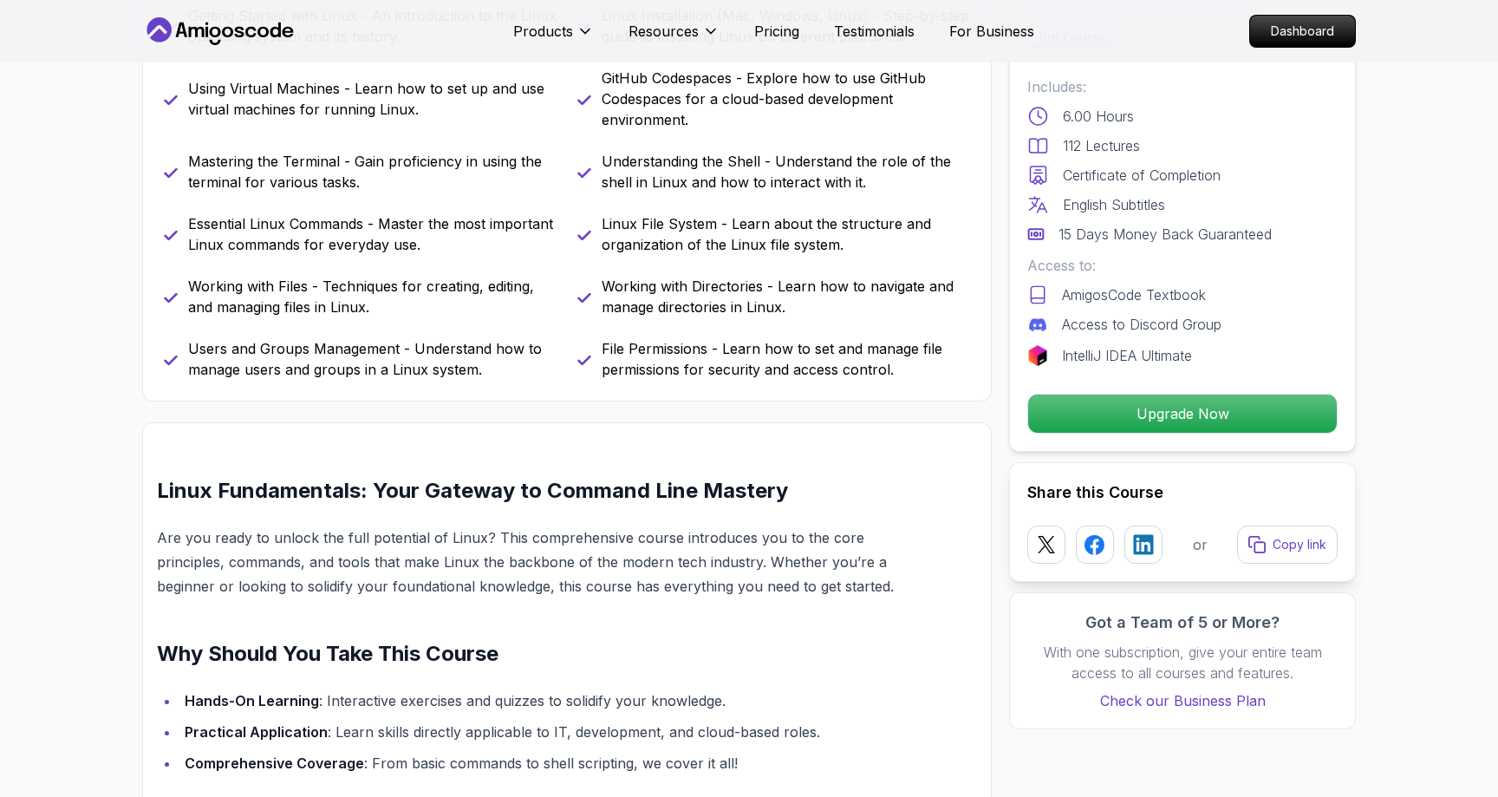
scroll to position [0, 0]
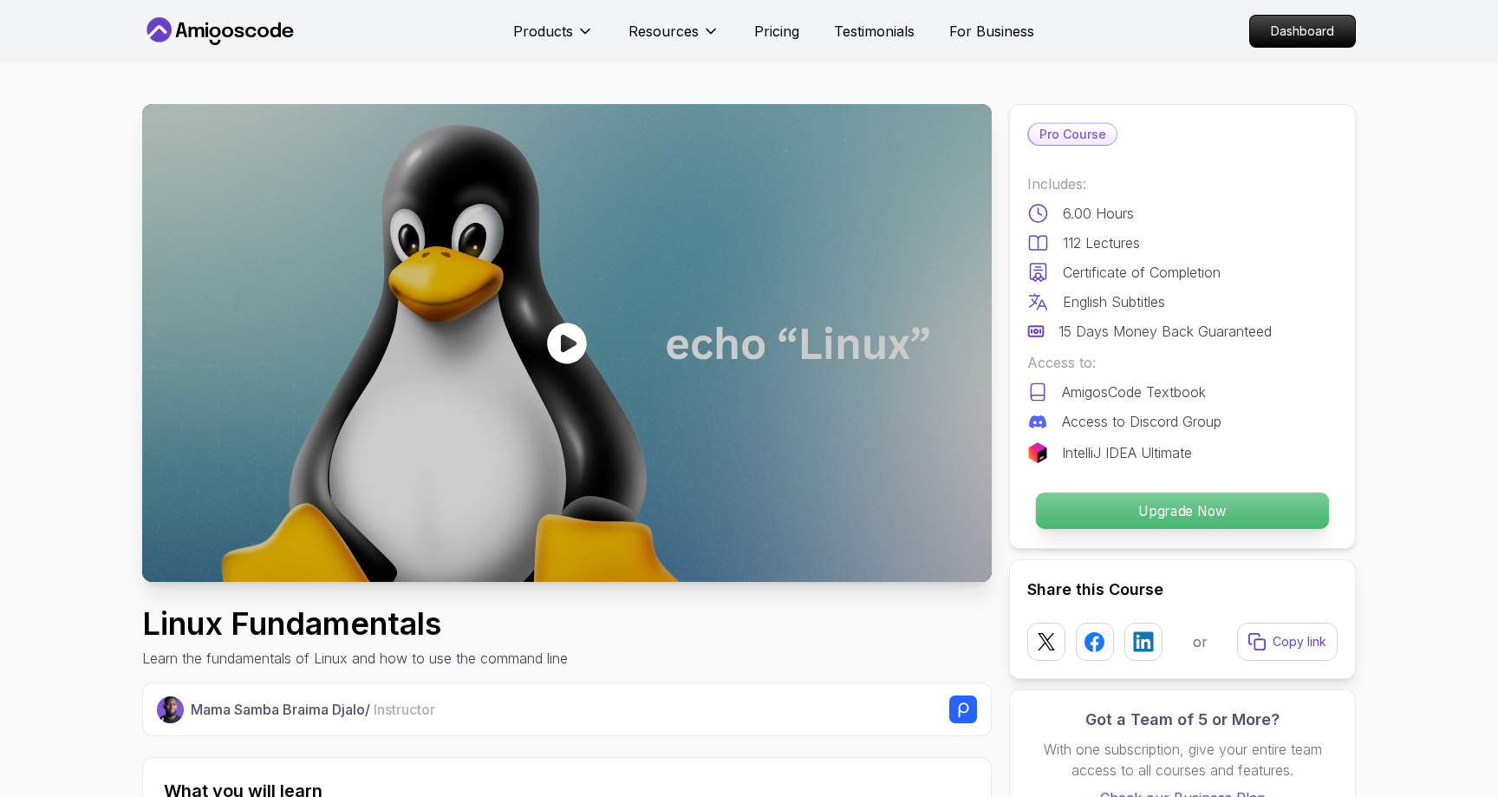
click at [1161, 505] on p "Upgrade Now" at bounding box center [1182, 510] width 293 height 36
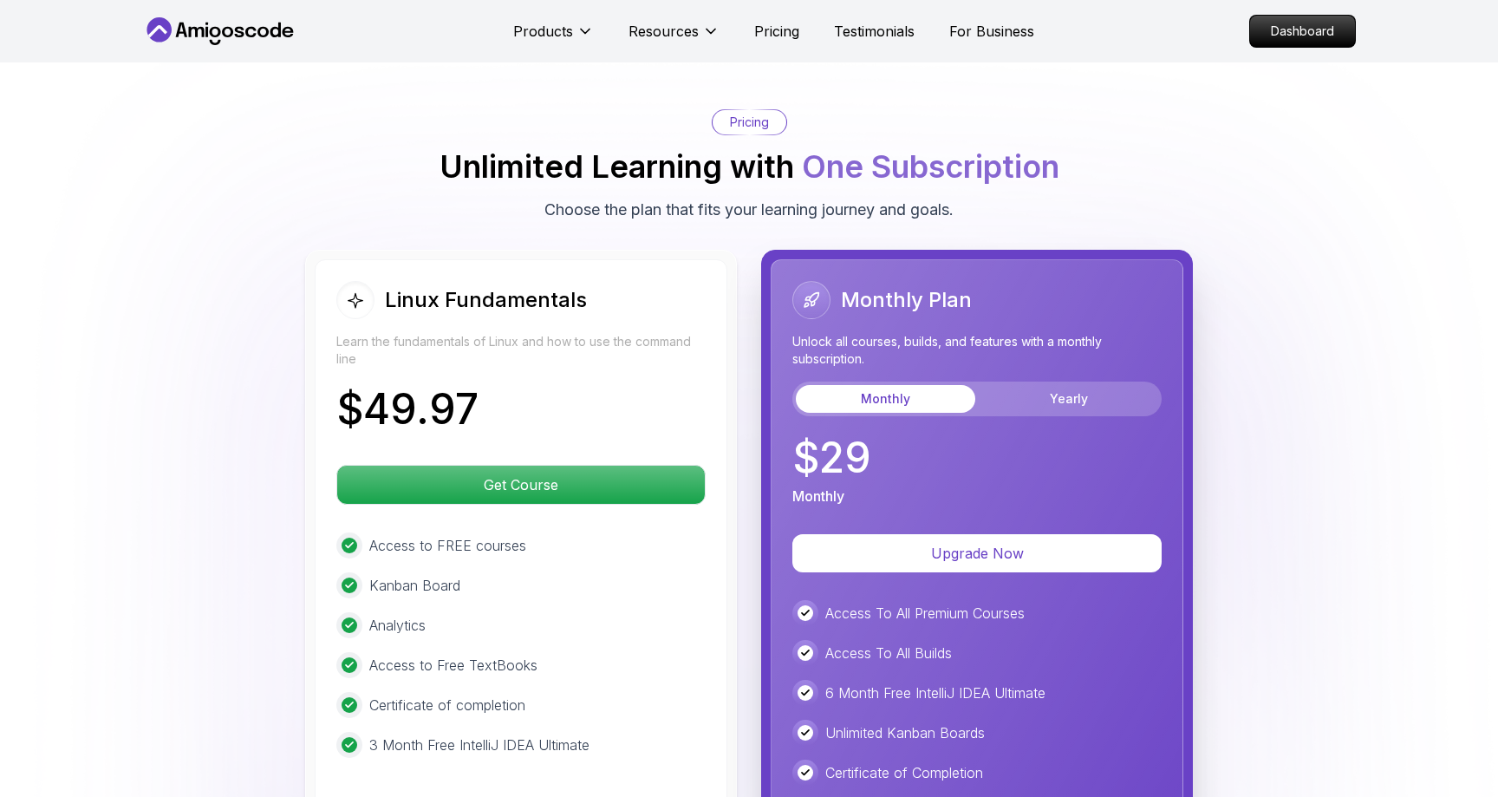
scroll to position [3683, 0]
drag, startPoint x: 819, startPoint y: 459, endPoint x: 924, endPoint y: 459, distance: 104.9
click at [924, 459] on div "$ 29 Monthly" at bounding box center [976, 470] width 369 height 69
copy p "29"
click at [1334, 38] on p "Dashboard" at bounding box center [1303, 30] width 100 height 29
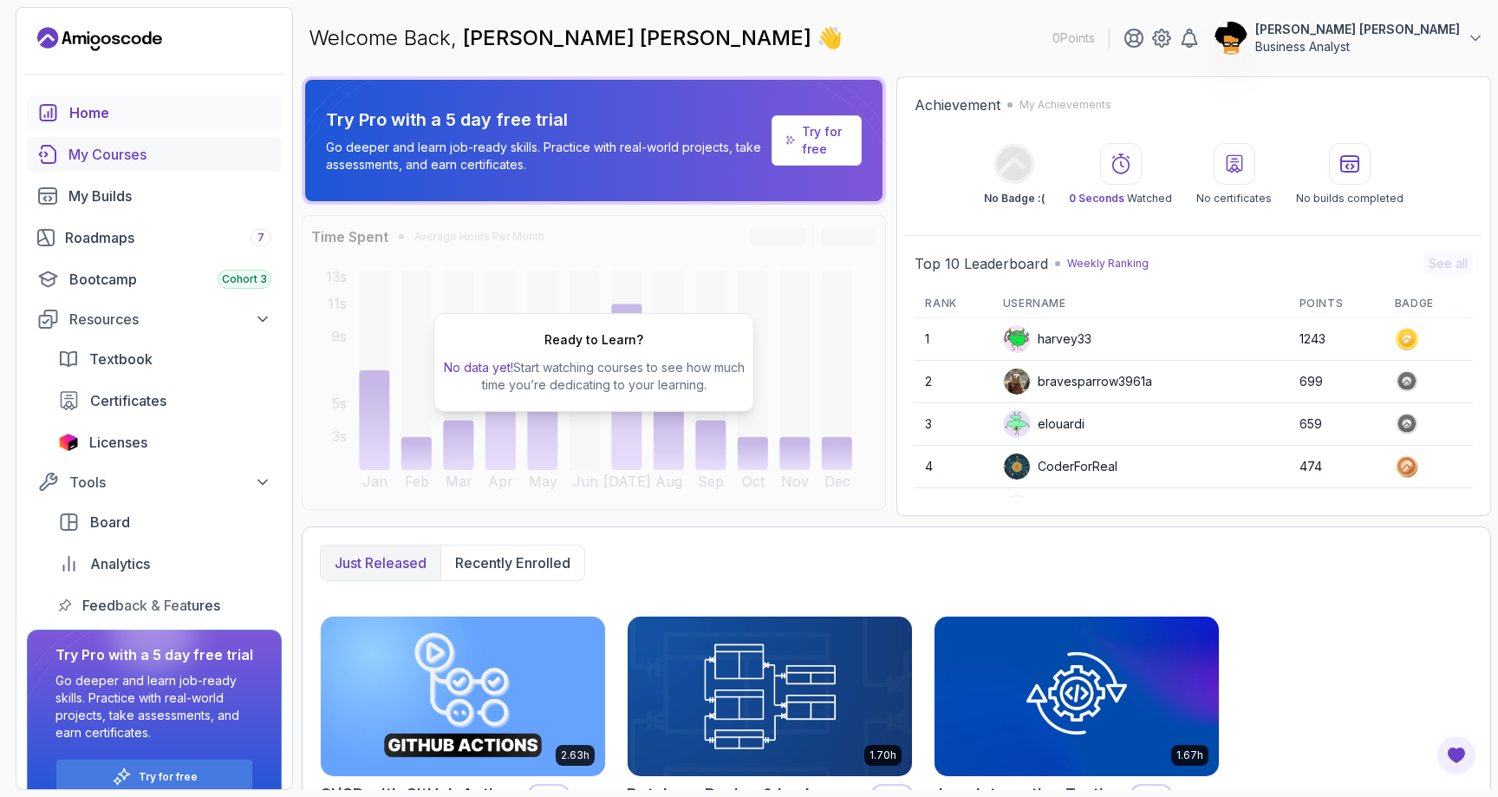
click at [164, 162] on div "My Courses" at bounding box center [169, 154] width 203 height 21
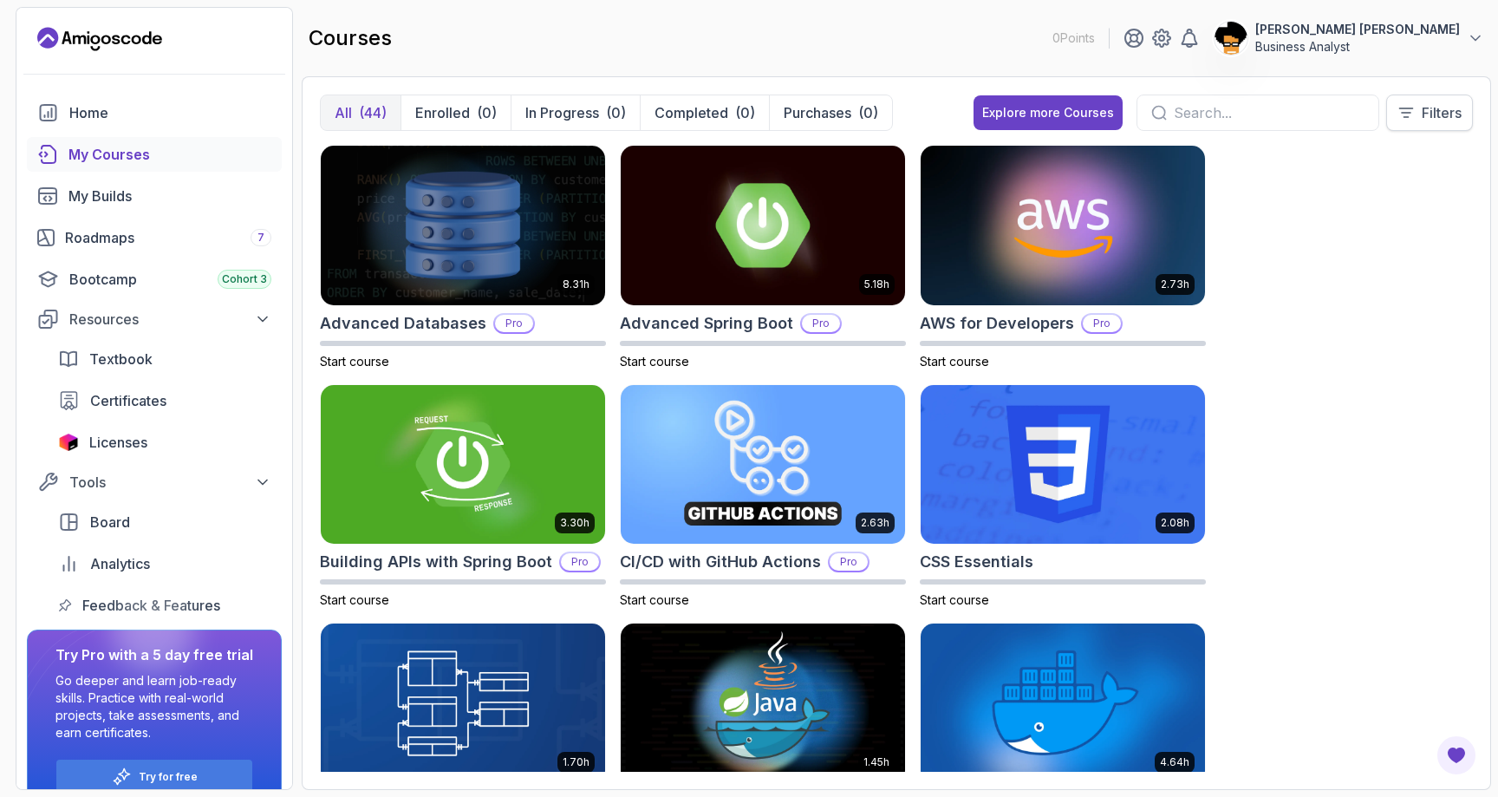
click at [1437, 101] on button "Filters" at bounding box center [1429, 112] width 87 height 36
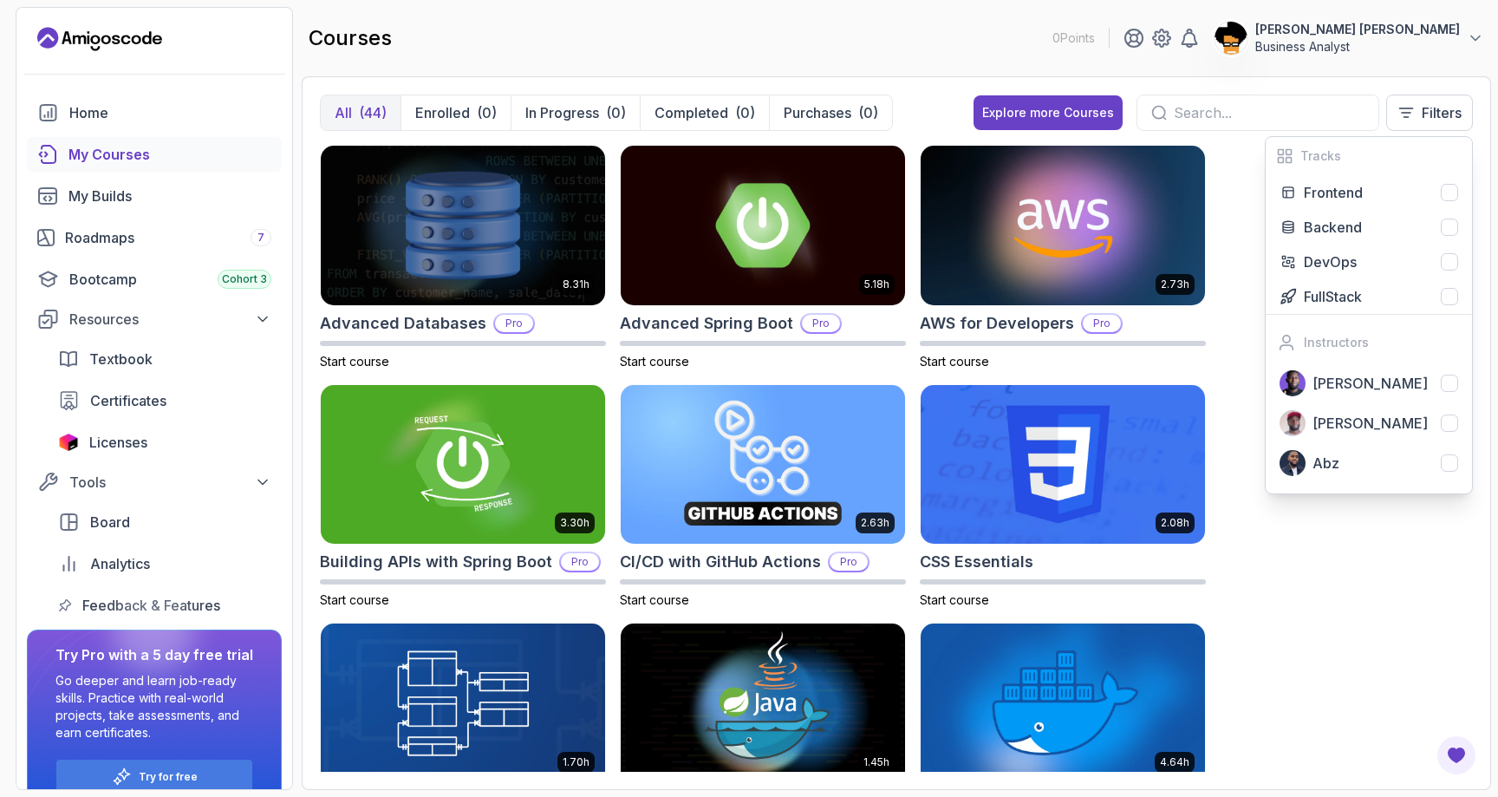
click at [1257, 570] on div "8.31h Advanced Databases Pro Start course 5.18h Advanced Spring Boot Pro Start …" at bounding box center [896, 458] width 1153 height 627
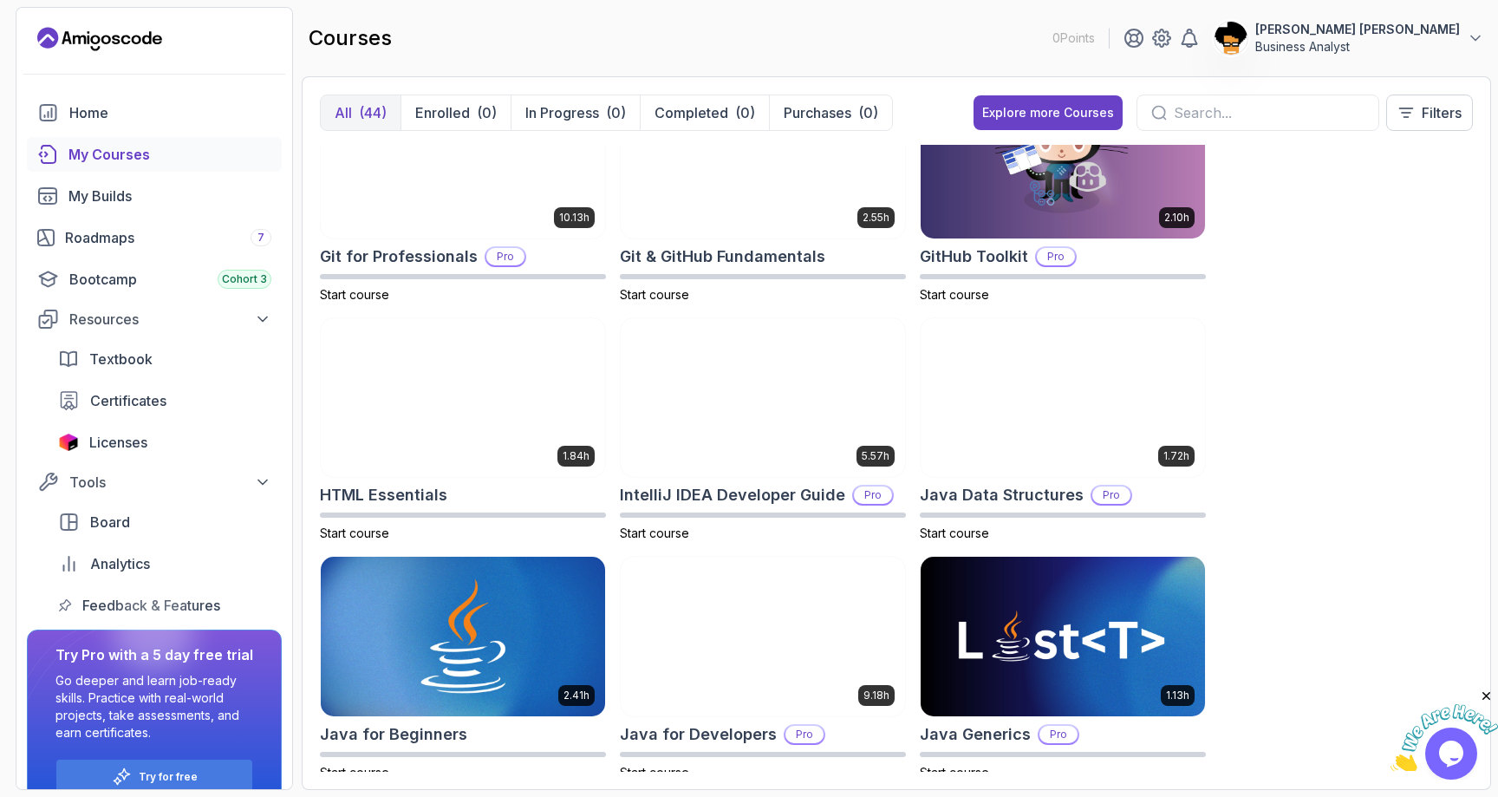
scroll to position [786, 0]
